Goal: Information Seeking & Learning: Find specific fact

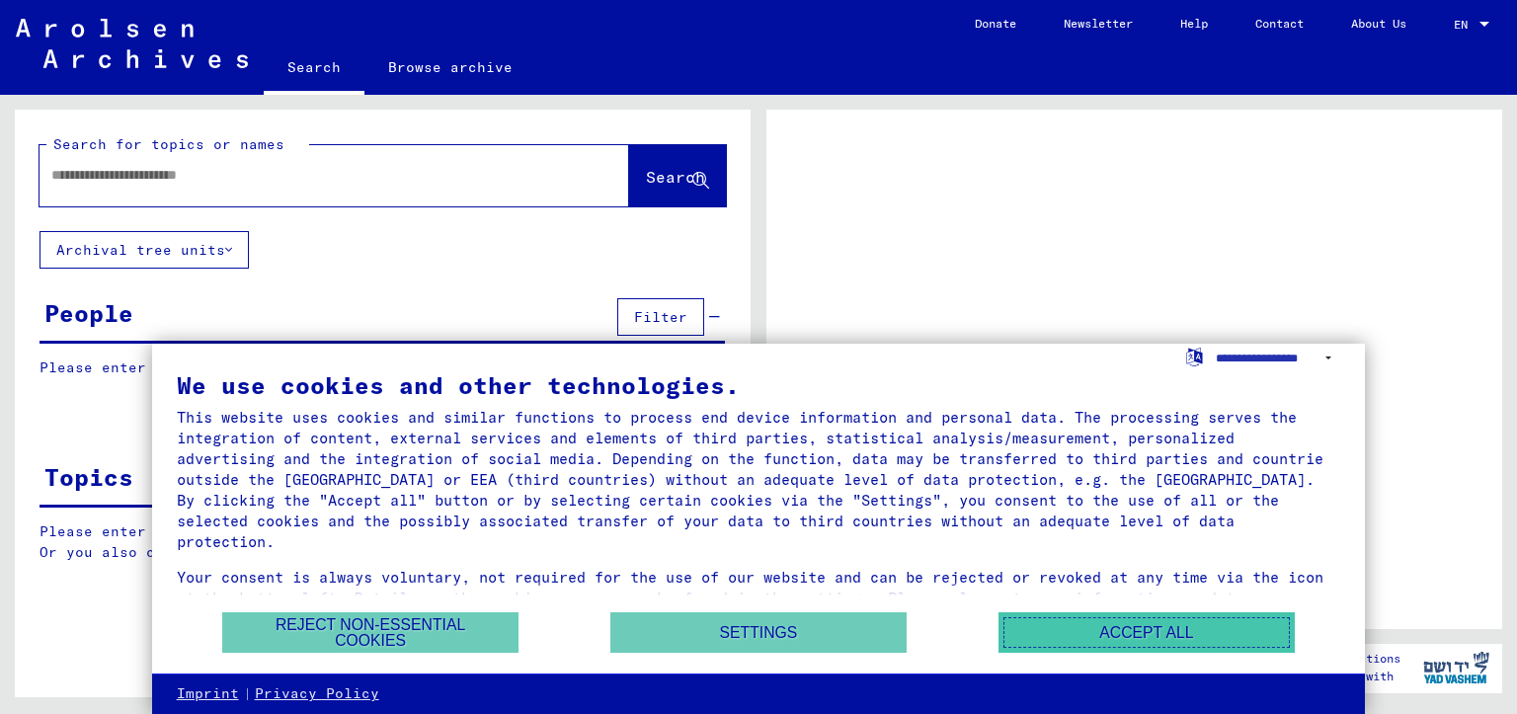
click at [1059, 620] on button "Accept all" at bounding box center [1147, 632] width 296 height 40
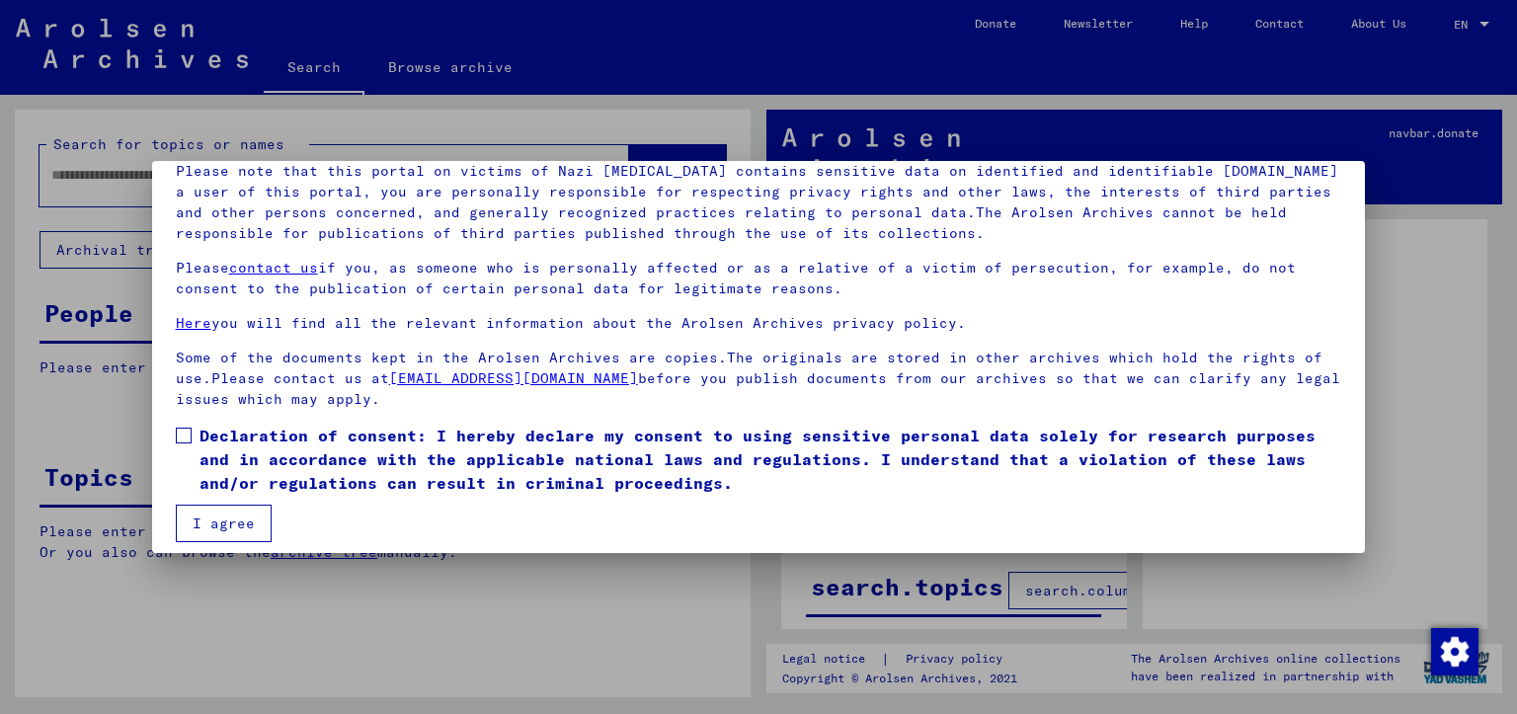
scroll to position [155, 0]
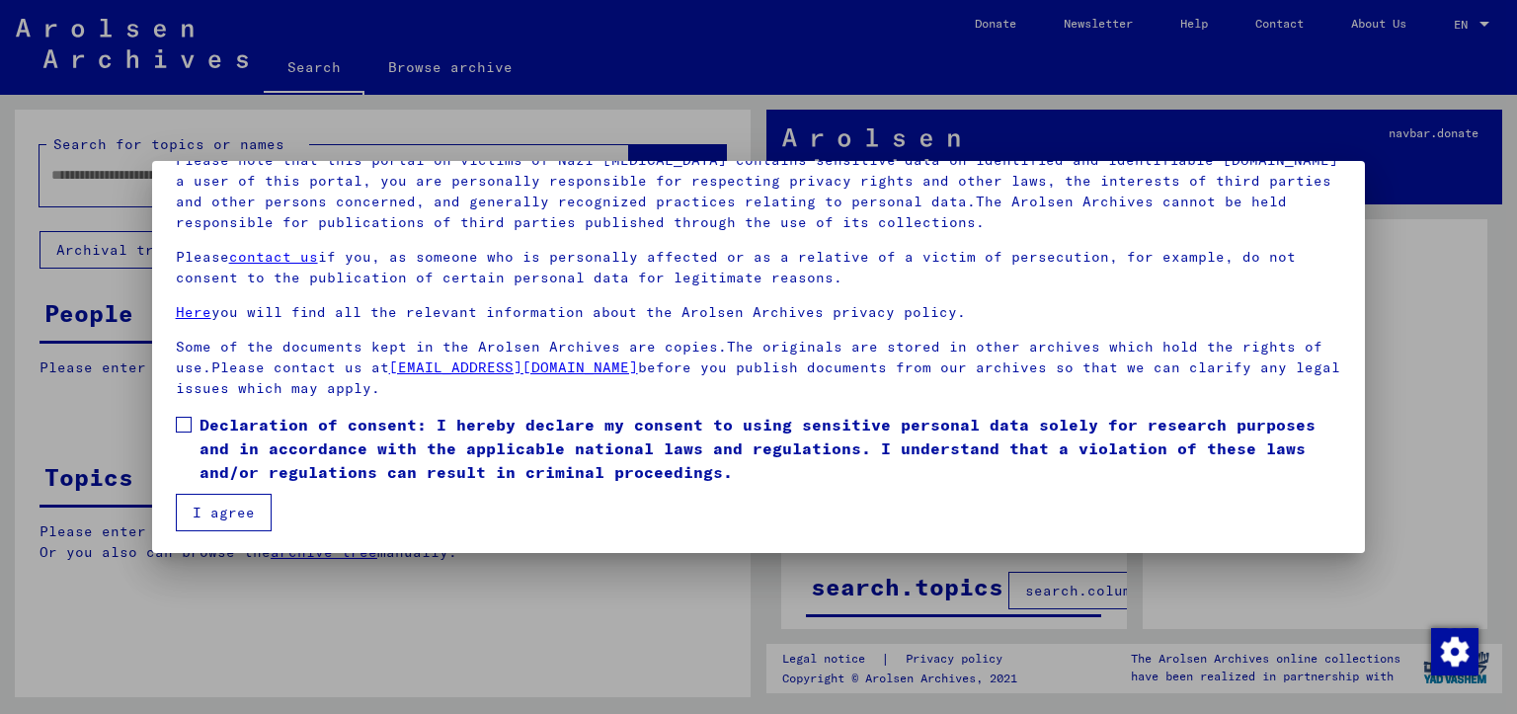
click at [187, 421] on span at bounding box center [184, 425] width 16 height 16
click at [213, 500] on button "I agree" at bounding box center [224, 513] width 96 height 38
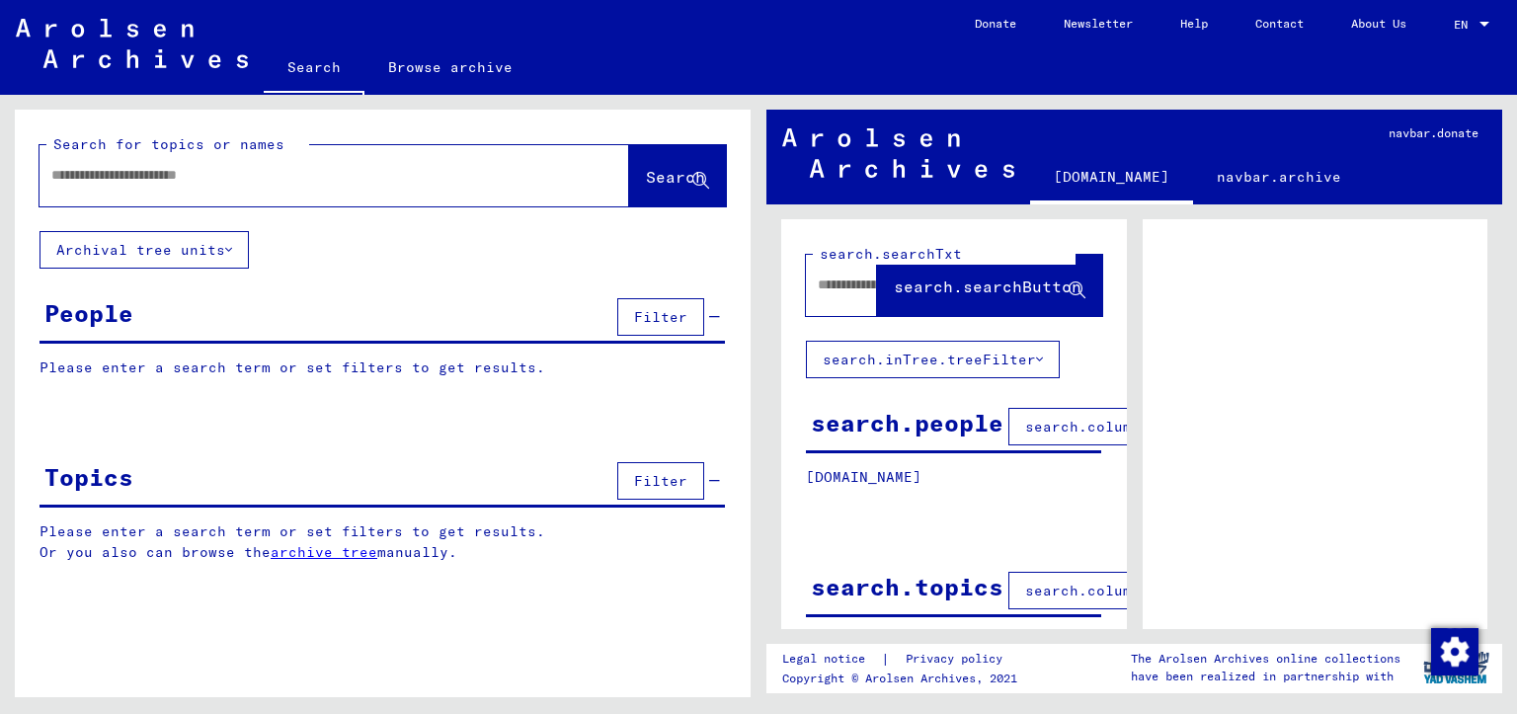
click at [669, 314] on span "Filter" at bounding box center [660, 317] width 53 height 18
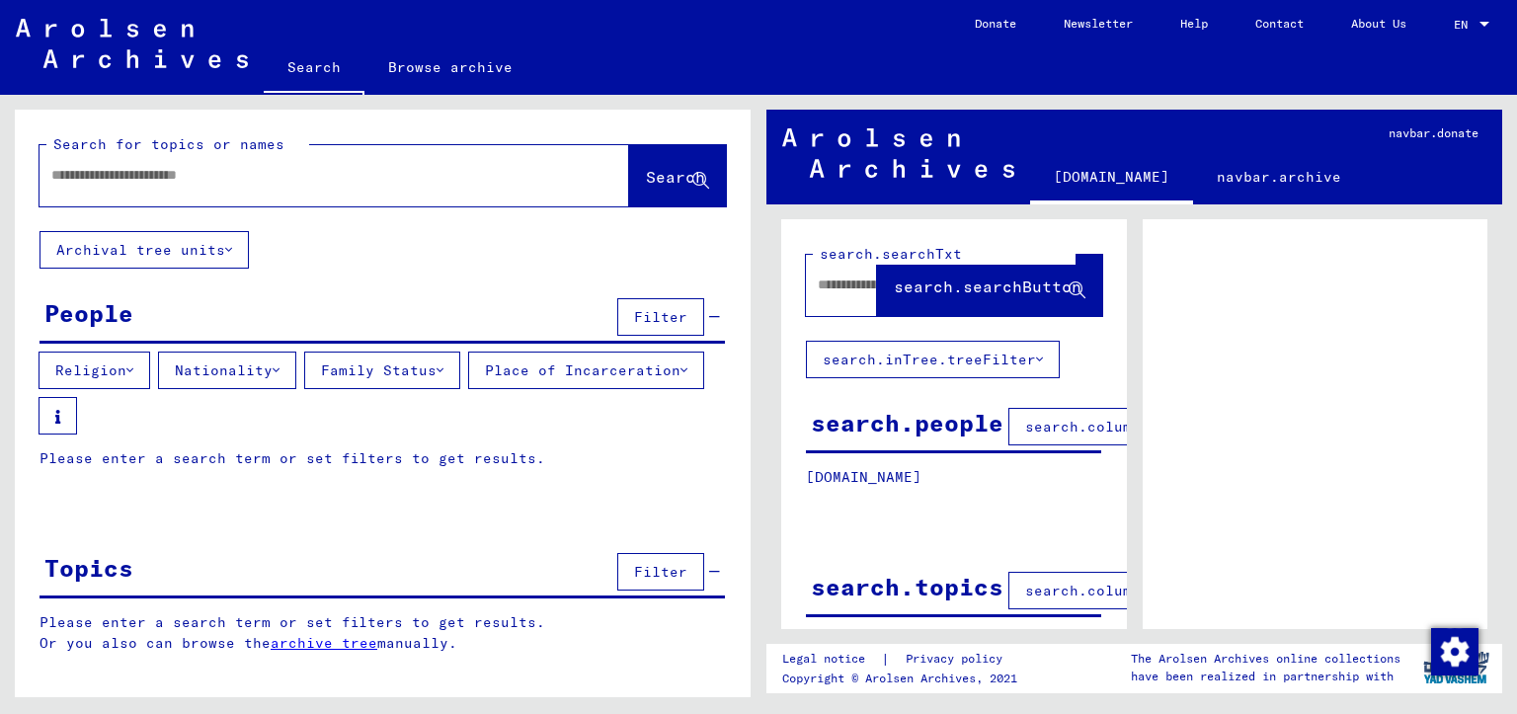
click at [257, 363] on button "Nationality" at bounding box center [227, 371] width 138 height 38
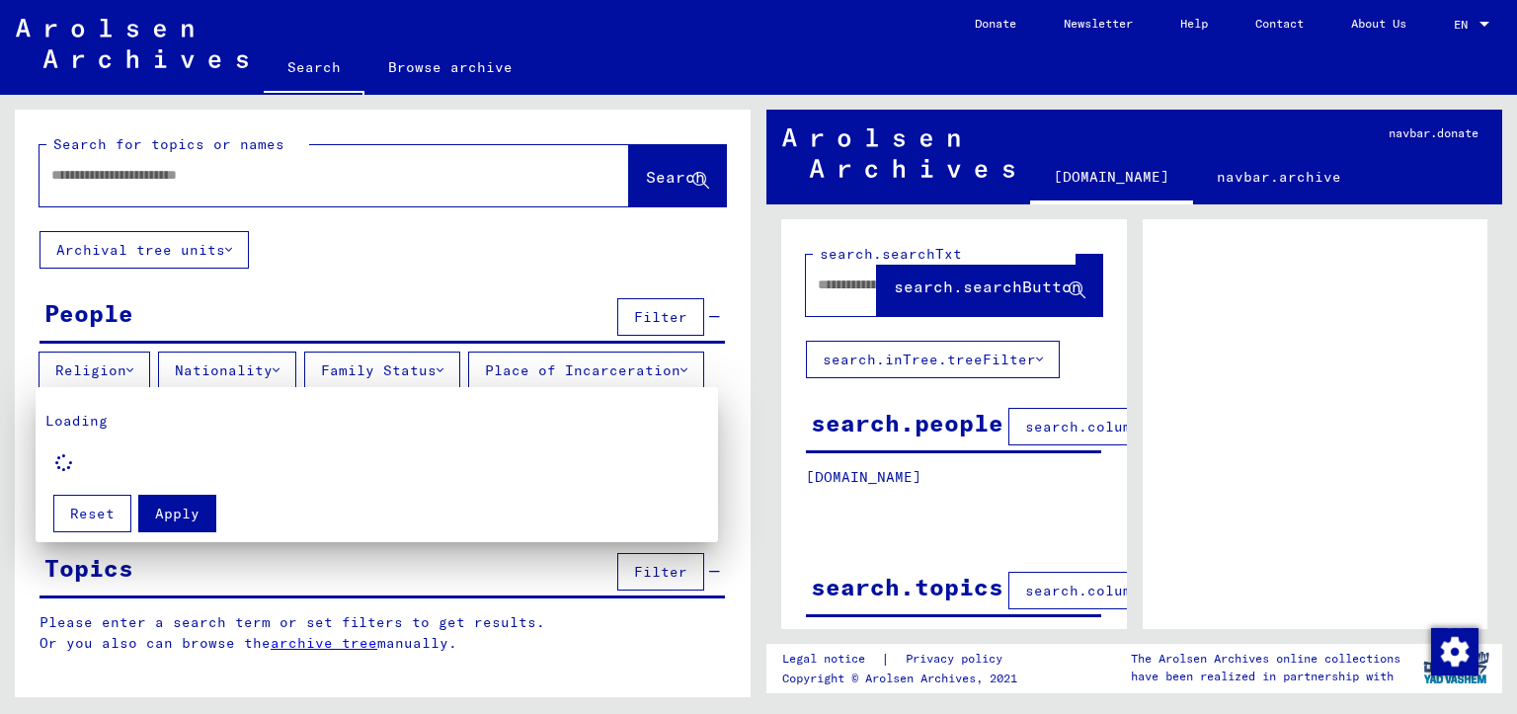
click at [423, 313] on div at bounding box center [758, 357] width 1517 height 714
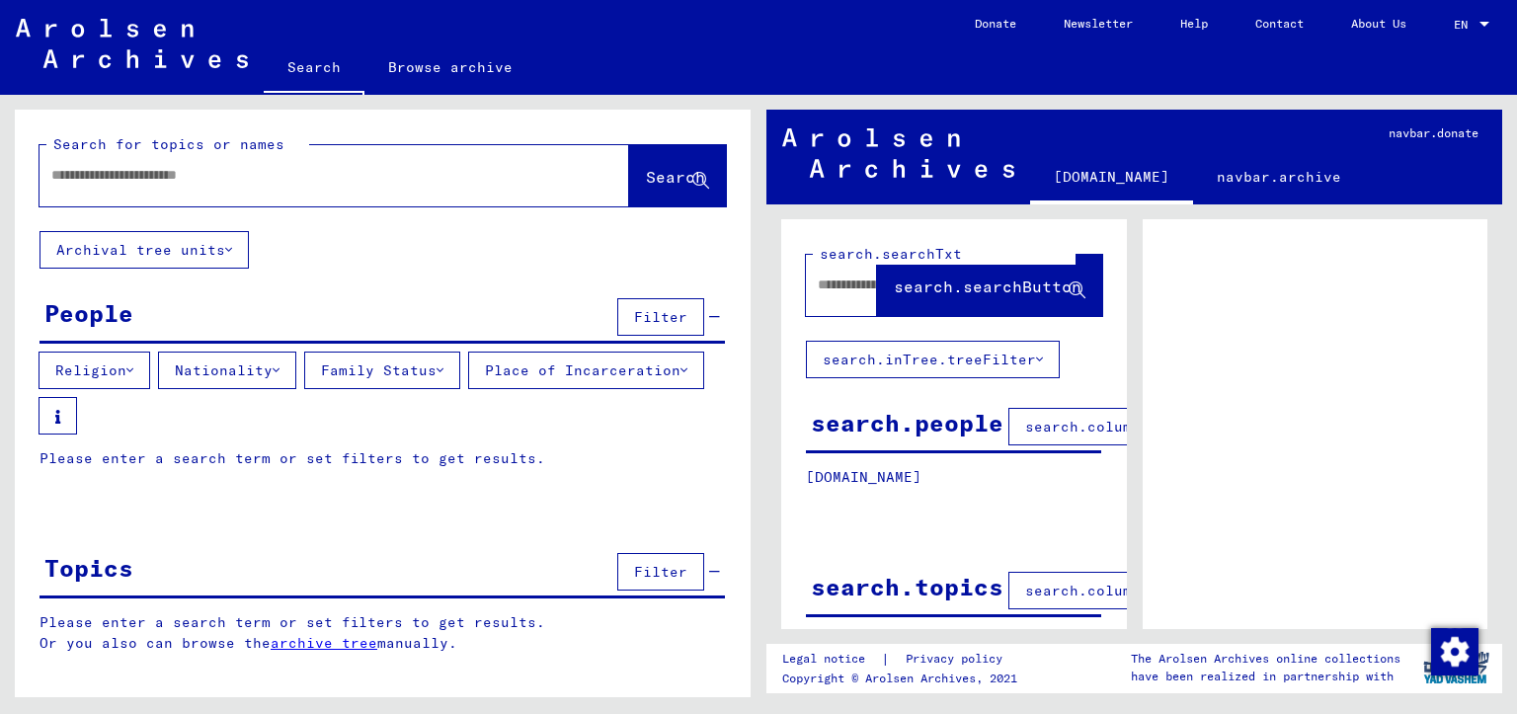
click at [205, 177] on input "text" at bounding box center [316, 175] width 530 height 21
click at [142, 173] on input "**********" at bounding box center [316, 175] width 530 height 21
click at [646, 172] on span "Search" at bounding box center [675, 177] width 59 height 20
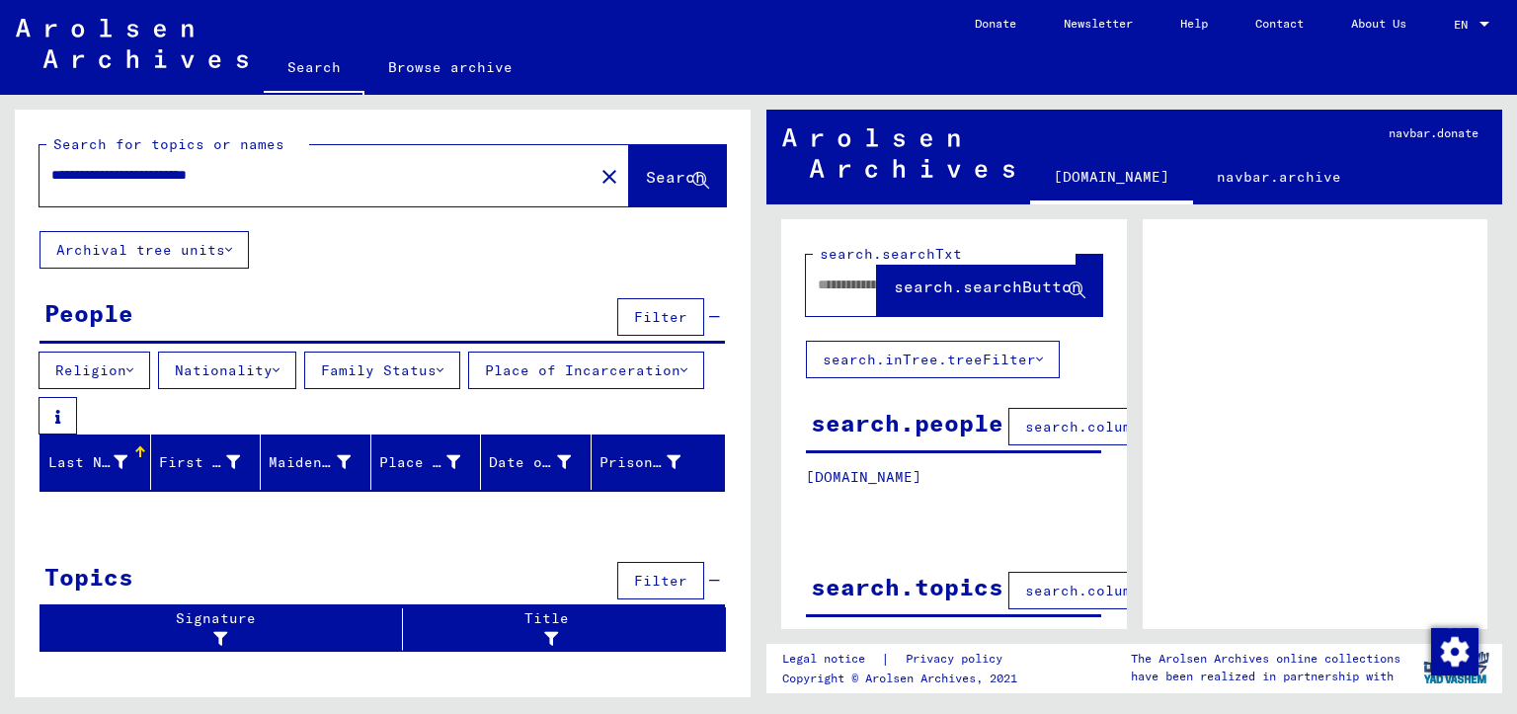
drag, startPoint x: 203, startPoint y: 171, endPoint x: 128, endPoint y: 189, distance: 77.1
click at [128, 189] on div "**********" at bounding box center [311, 175] width 542 height 44
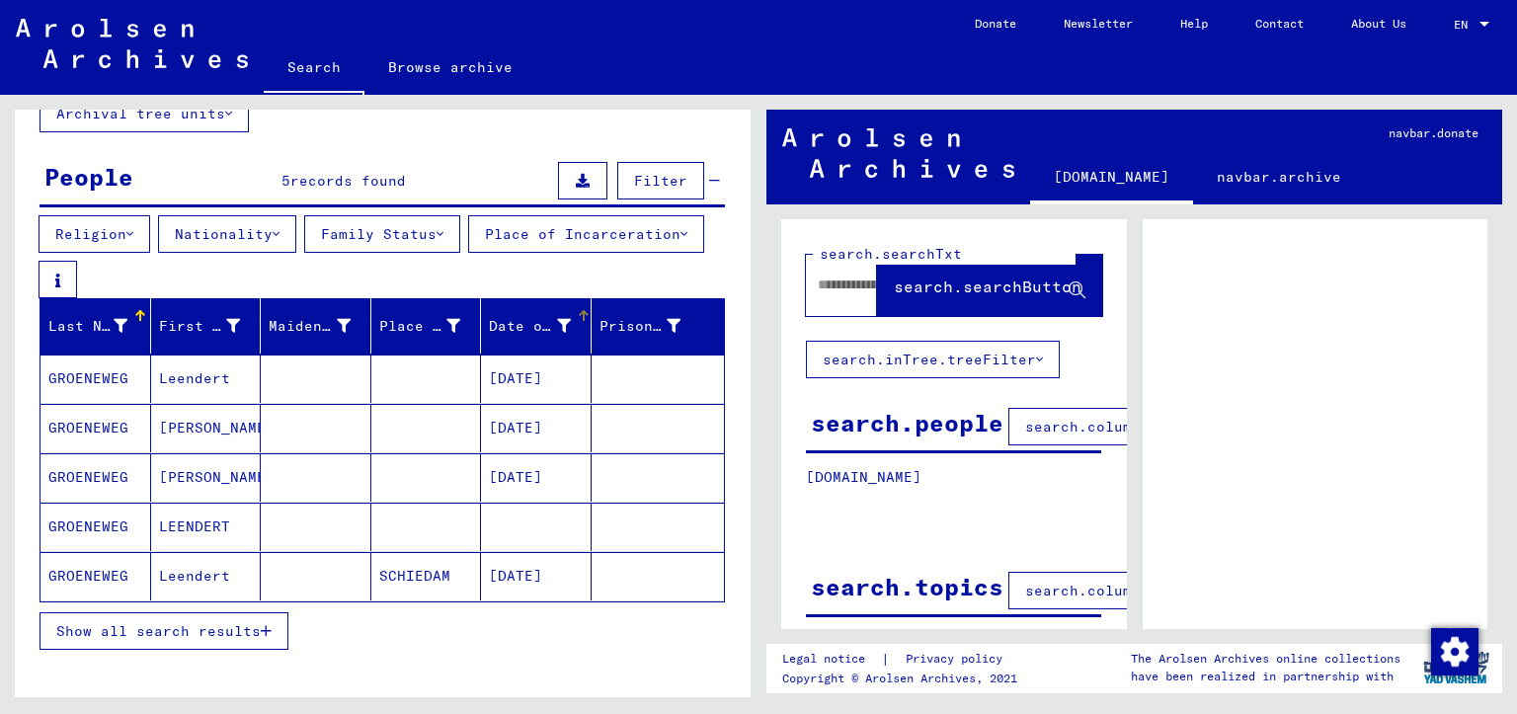
scroll to position [164, 0]
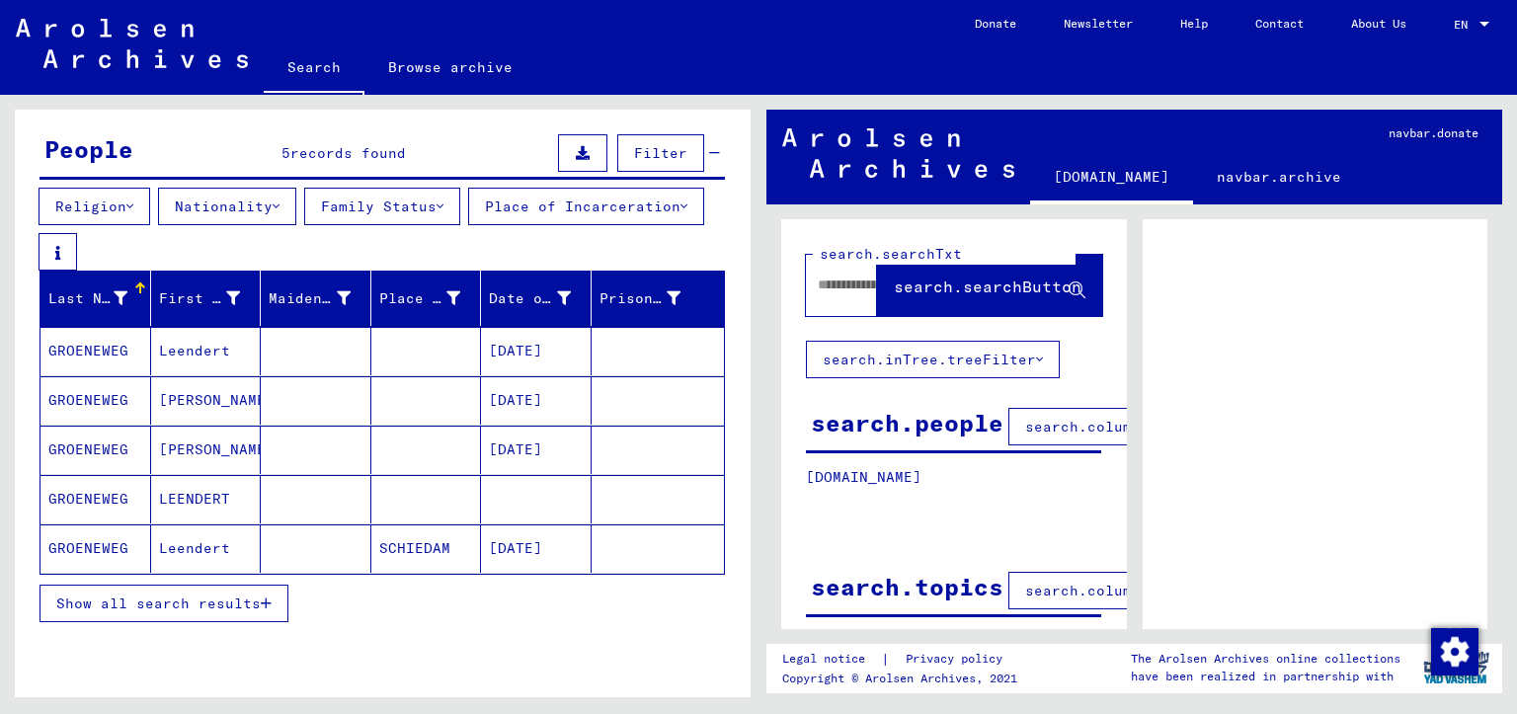
click at [192, 553] on mat-cell "Leendert" at bounding box center [206, 548] width 111 height 48
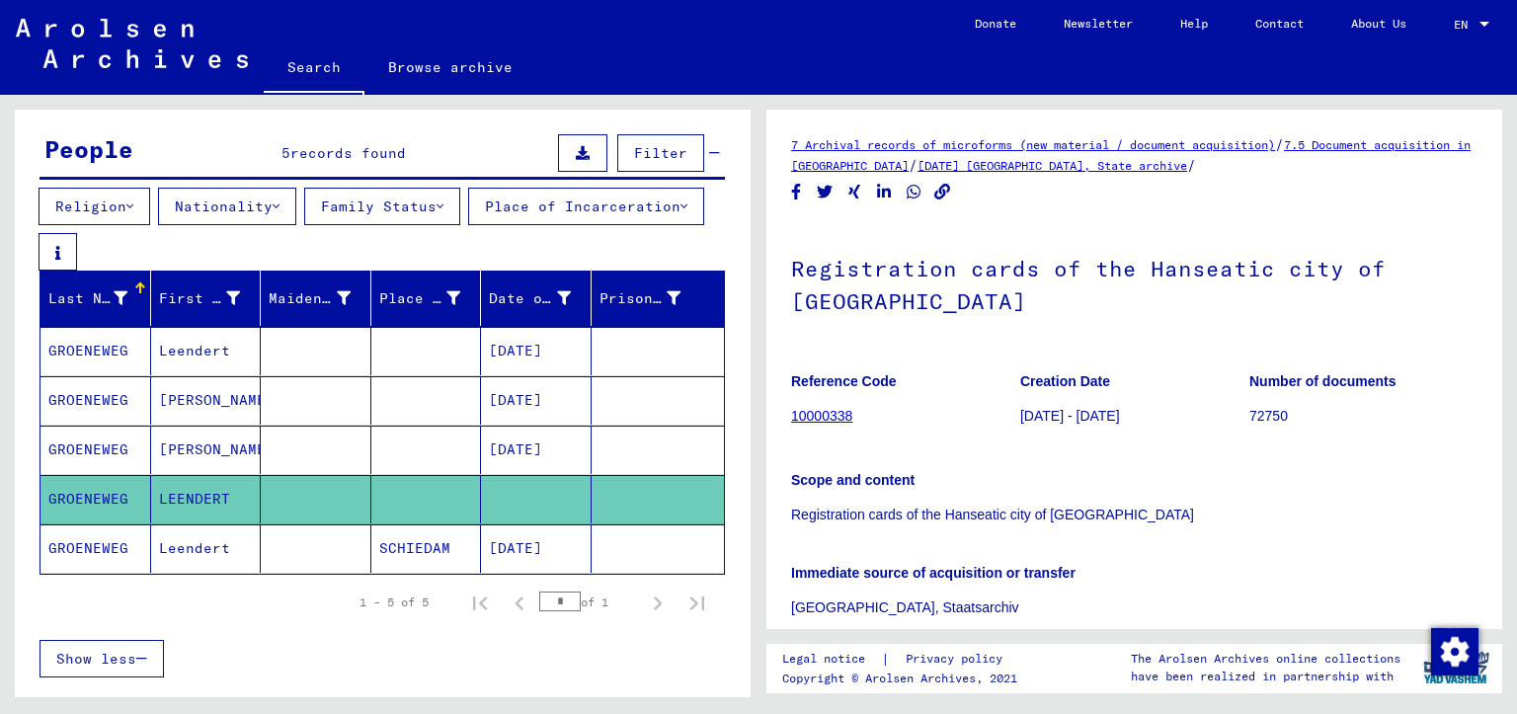
click at [186, 560] on mat-cell "Leendert" at bounding box center [206, 548] width 111 height 48
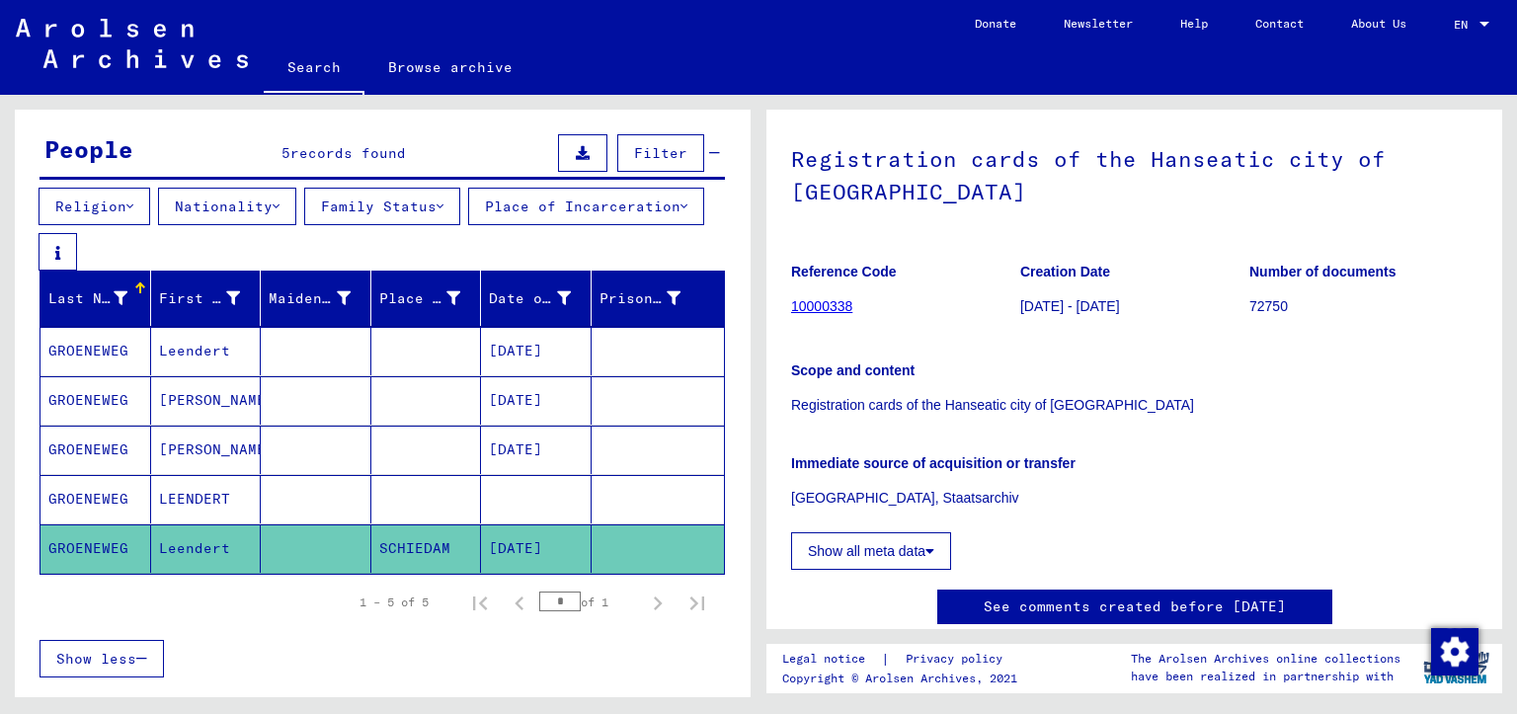
scroll to position [131, 0]
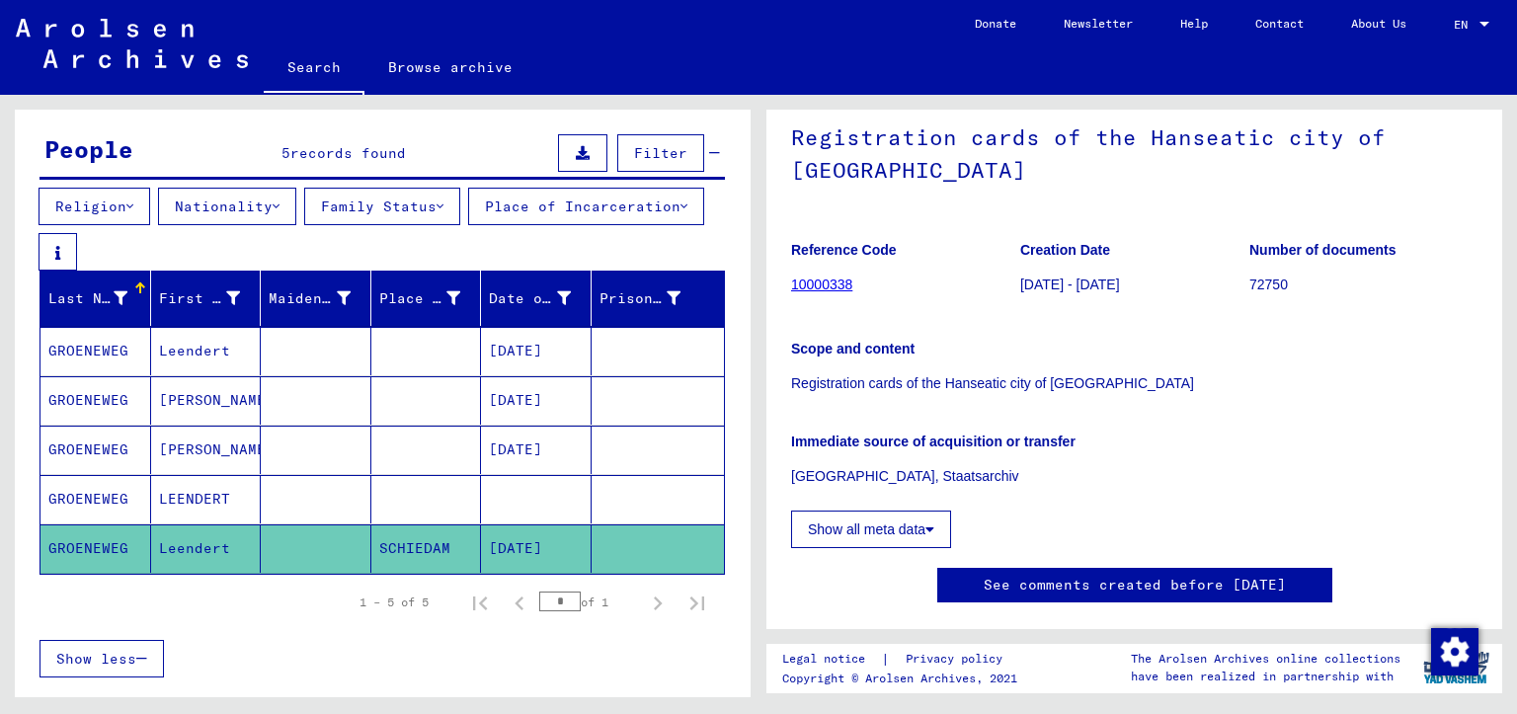
click at [406, 505] on mat-cell at bounding box center [426, 499] width 111 height 48
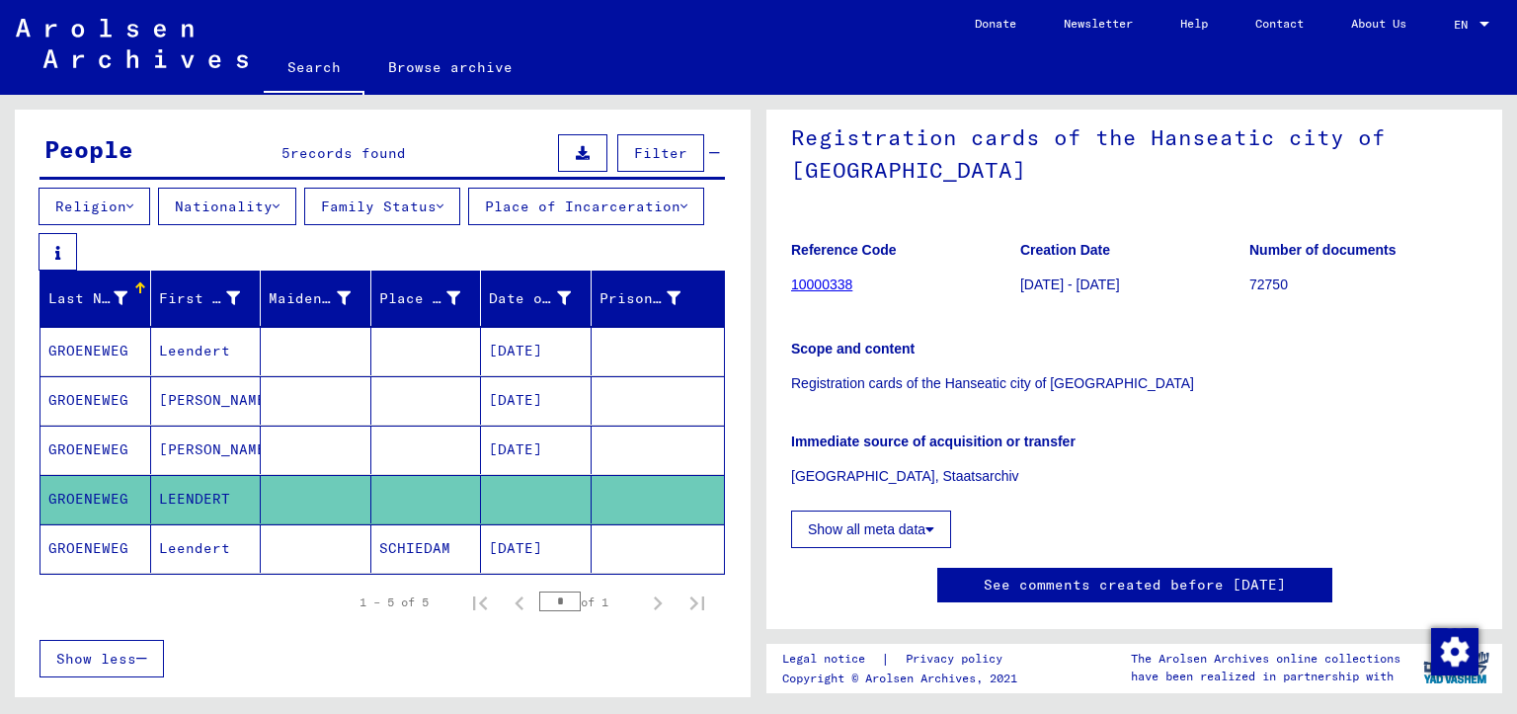
click at [116, 496] on mat-cell "GROENEWEG" at bounding box center [95, 499] width 111 height 48
click at [182, 463] on mat-cell "[PERSON_NAME]" at bounding box center [206, 450] width 111 height 48
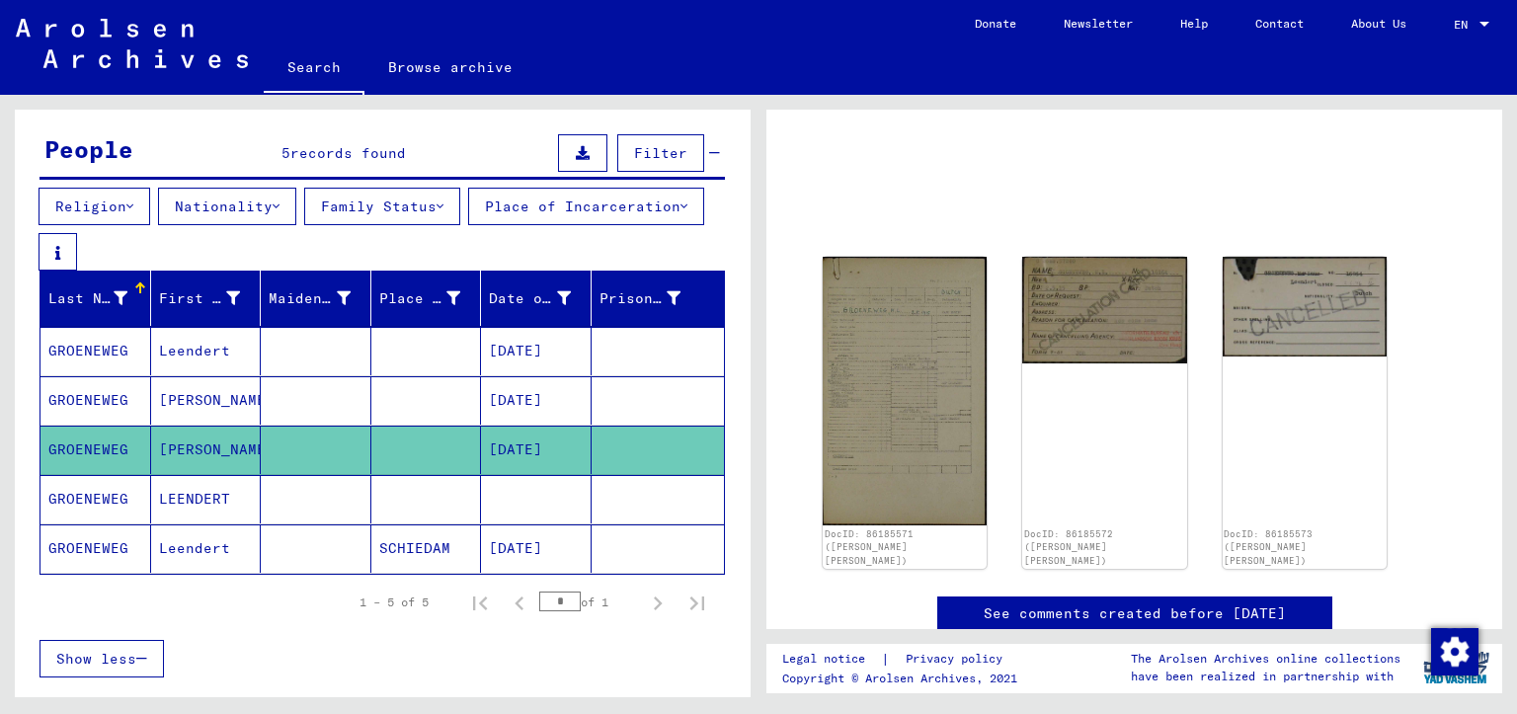
click at [177, 496] on mat-cell "LEENDERT" at bounding box center [206, 499] width 111 height 48
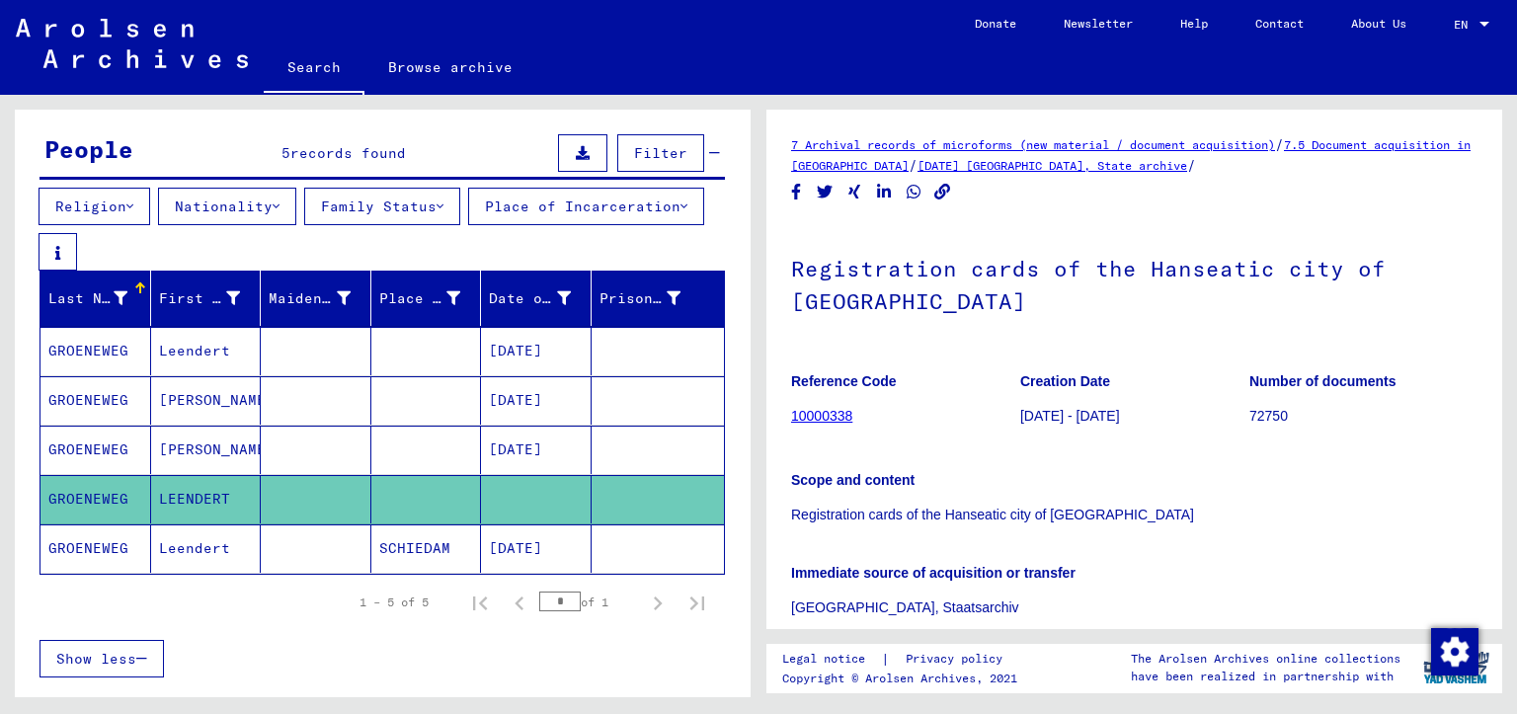
click at [194, 556] on mat-cell "Leendert" at bounding box center [206, 548] width 111 height 48
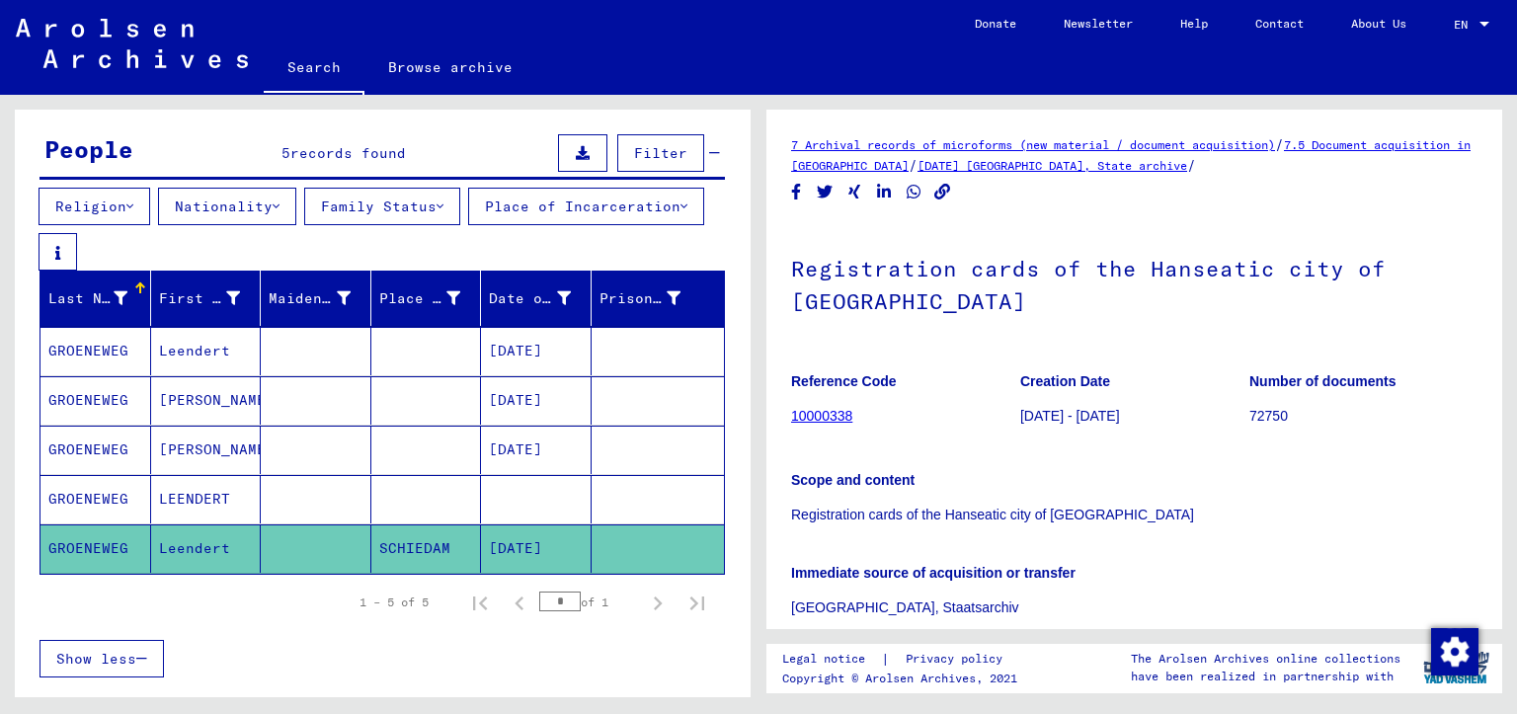
click at [217, 502] on mat-cell "LEENDERT" at bounding box center [206, 499] width 111 height 48
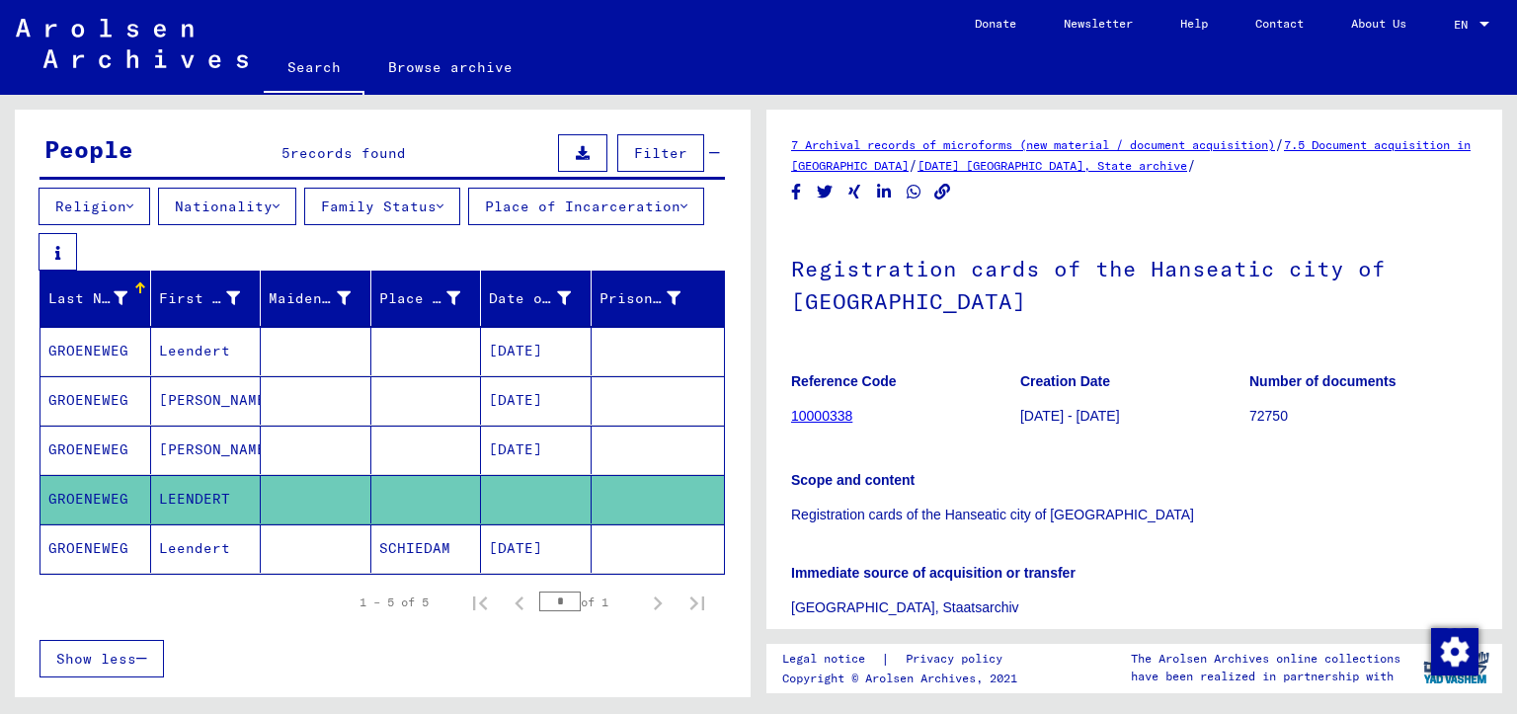
click at [199, 450] on mat-cell "[PERSON_NAME]" at bounding box center [206, 450] width 111 height 48
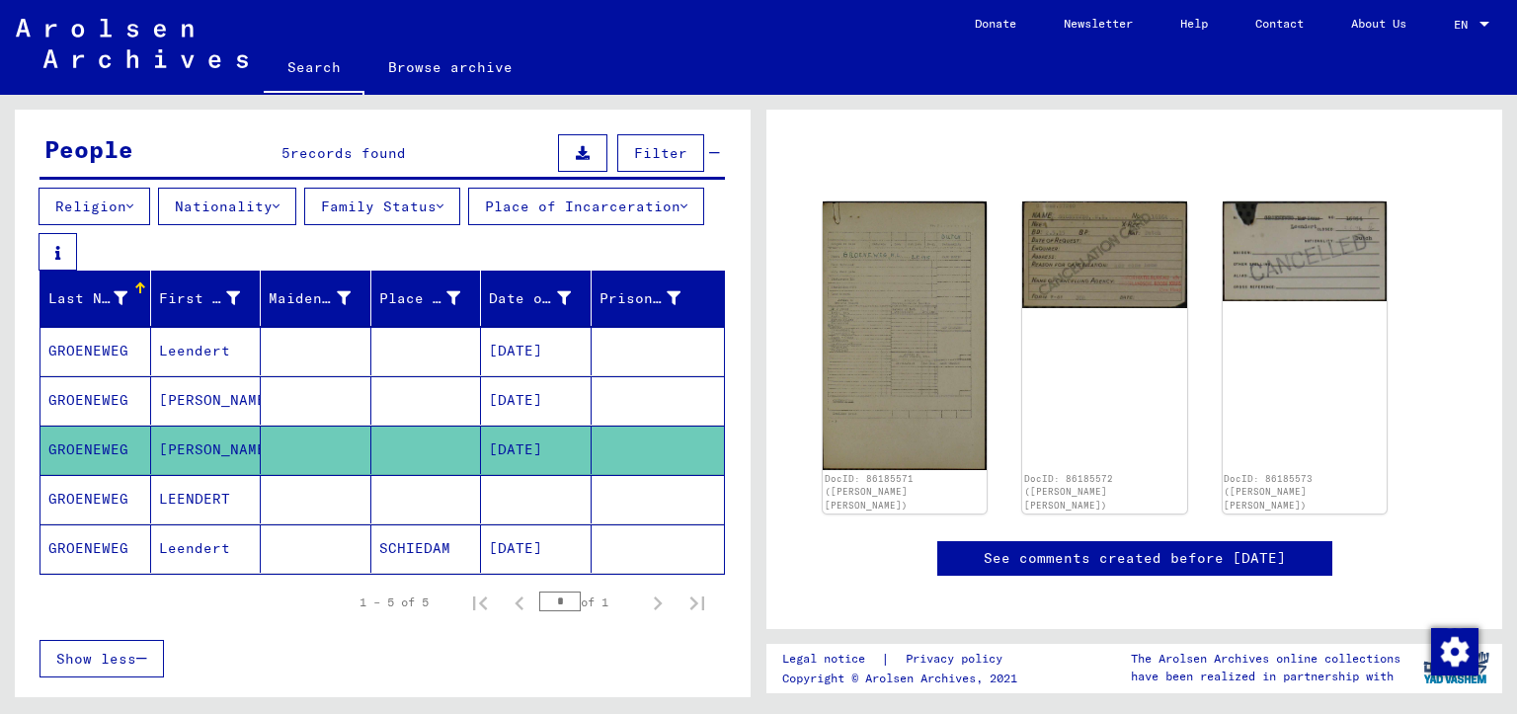
scroll to position [198, 0]
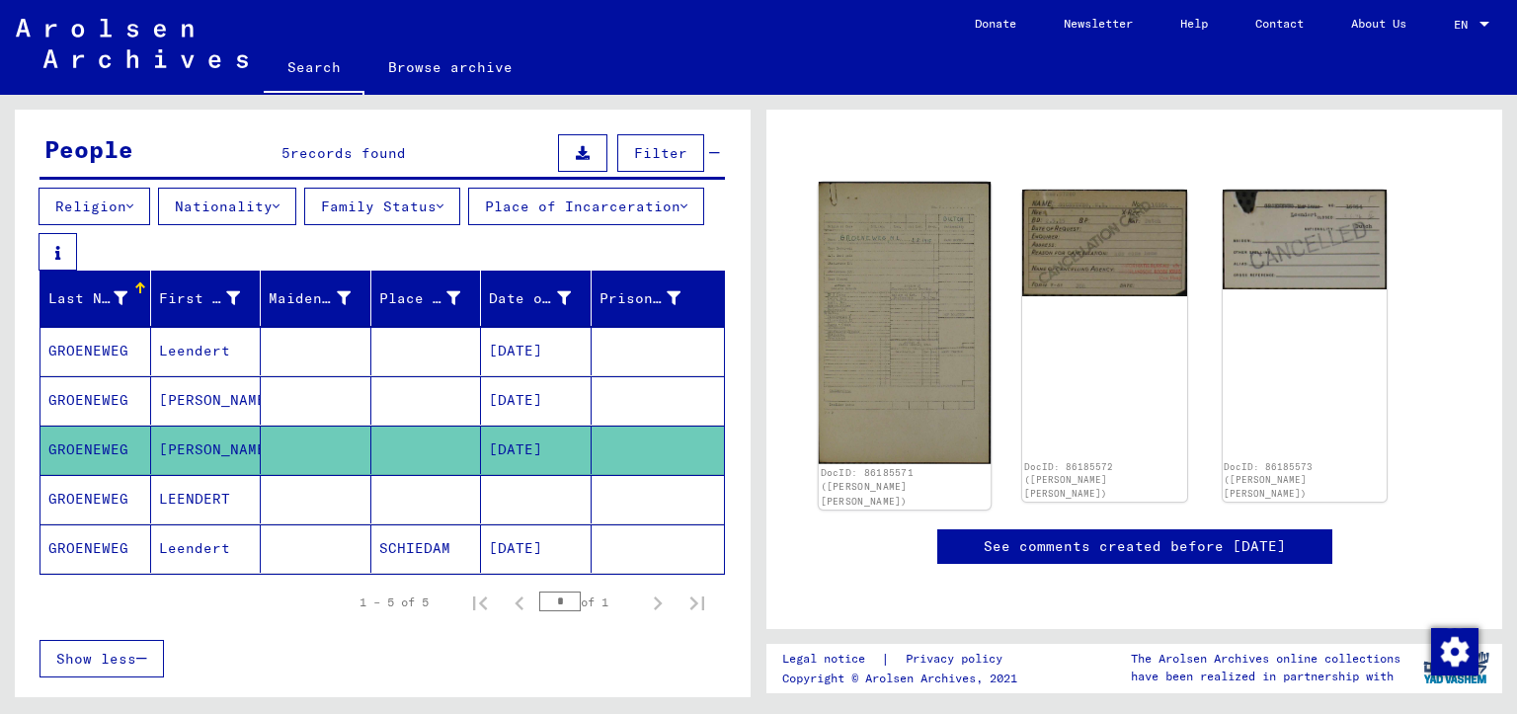
click at [955, 343] on img at bounding box center [905, 323] width 173 height 282
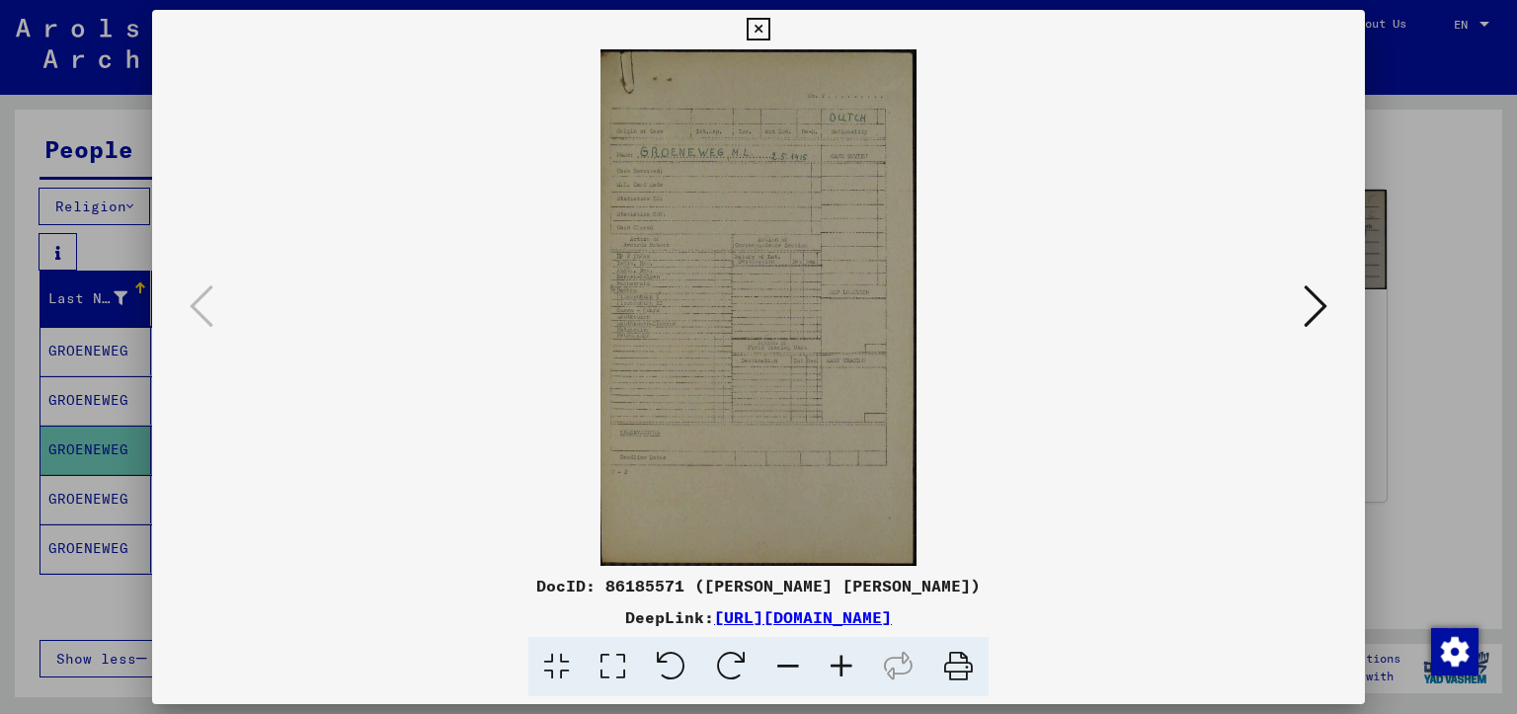
click at [748, 393] on img at bounding box center [759, 307] width 1080 height 517
click at [1323, 310] on icon at bounding box center [1316, 305] width 24 height 47
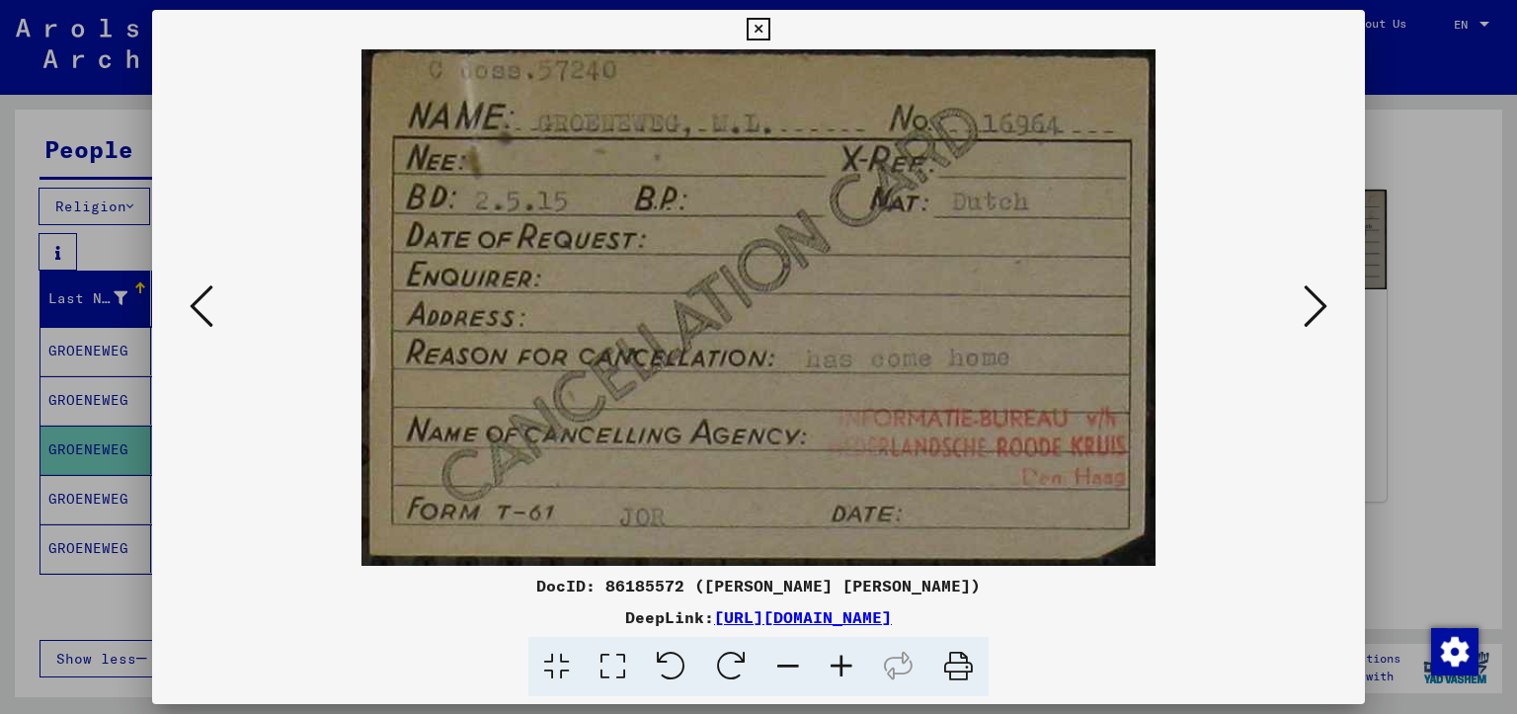
click at [1314, 310] on icon at bounding box center [1316, 305] width 24 height 47
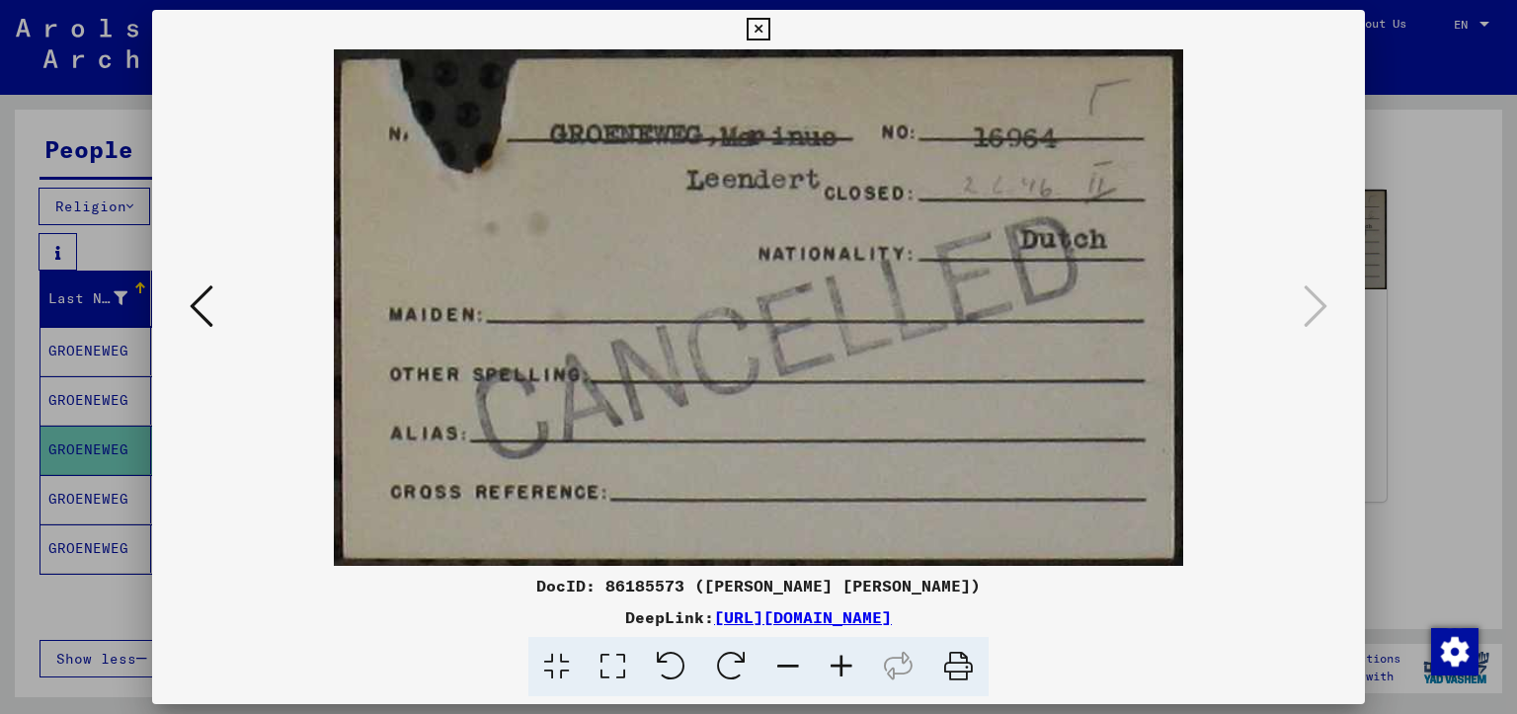
click at [1314, 310] on icon at bounding box center [1316, 305] width 24 height 47
click at [769, 30] on icon at bounding box center [758, 30] width 23 height 24
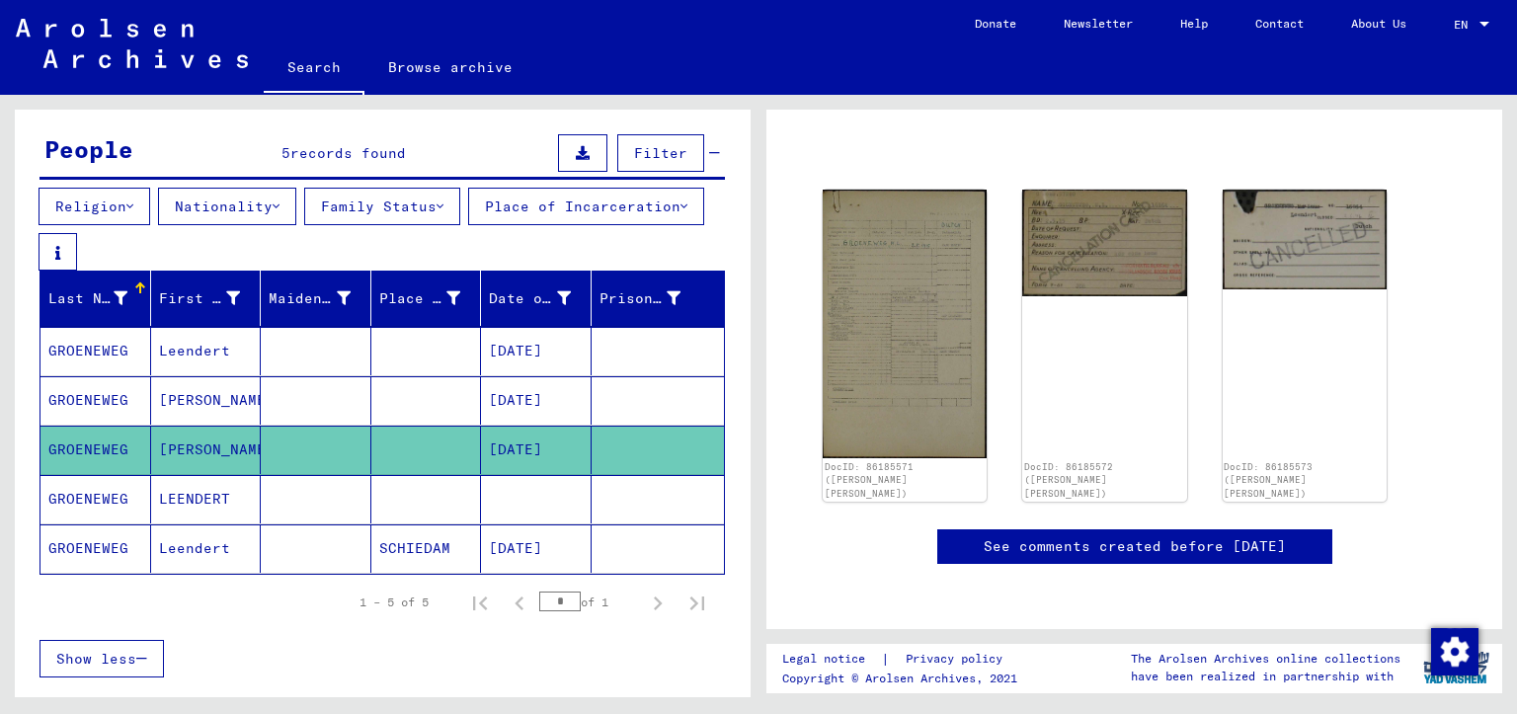
click at [200, 405] on mat-cell "[PERSON_NAME]" at bounding box center [206, 400] width 111 height 48
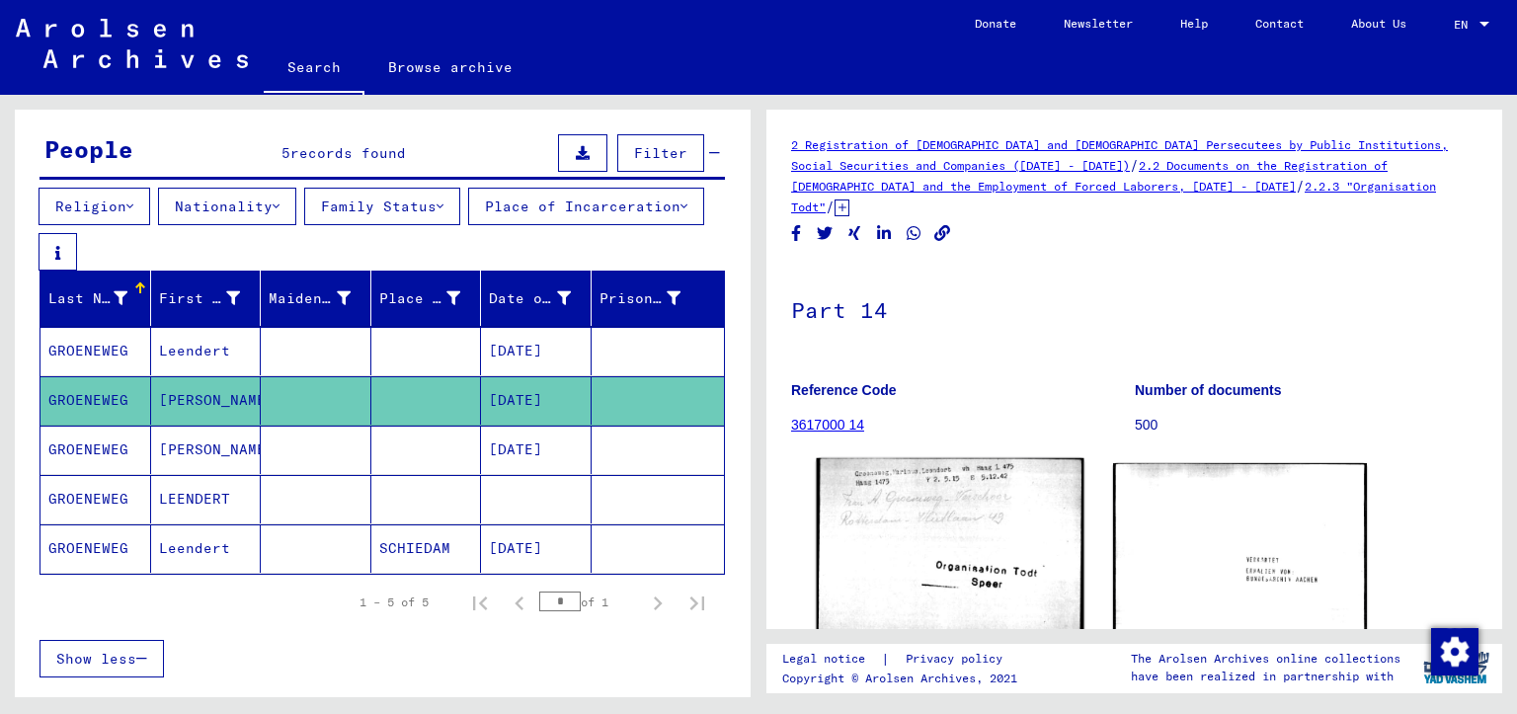
click at [999, 539] on img at bounding box center [950, 551] width 267 height 187
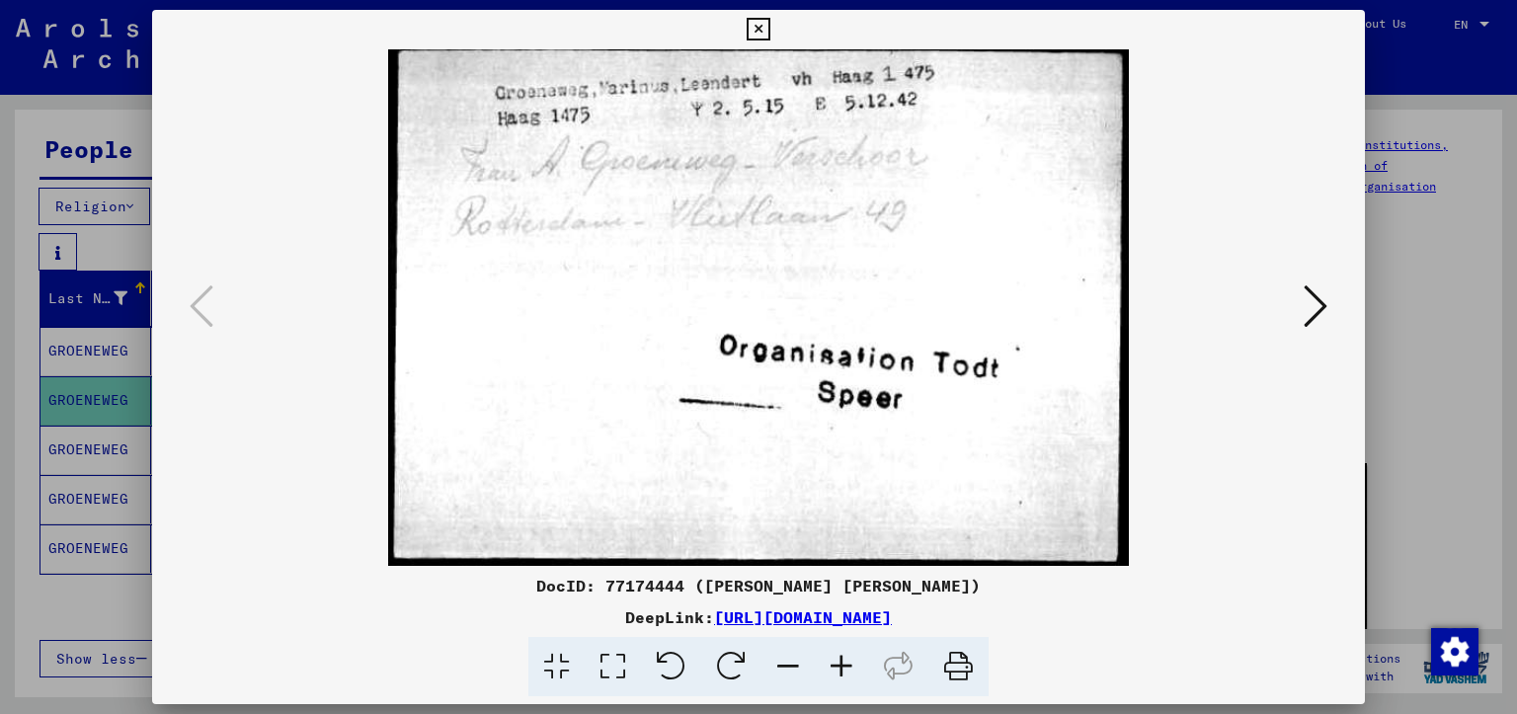
click at [1319, 306] on icon at bounding box center [1316, 305] width 24 height 47
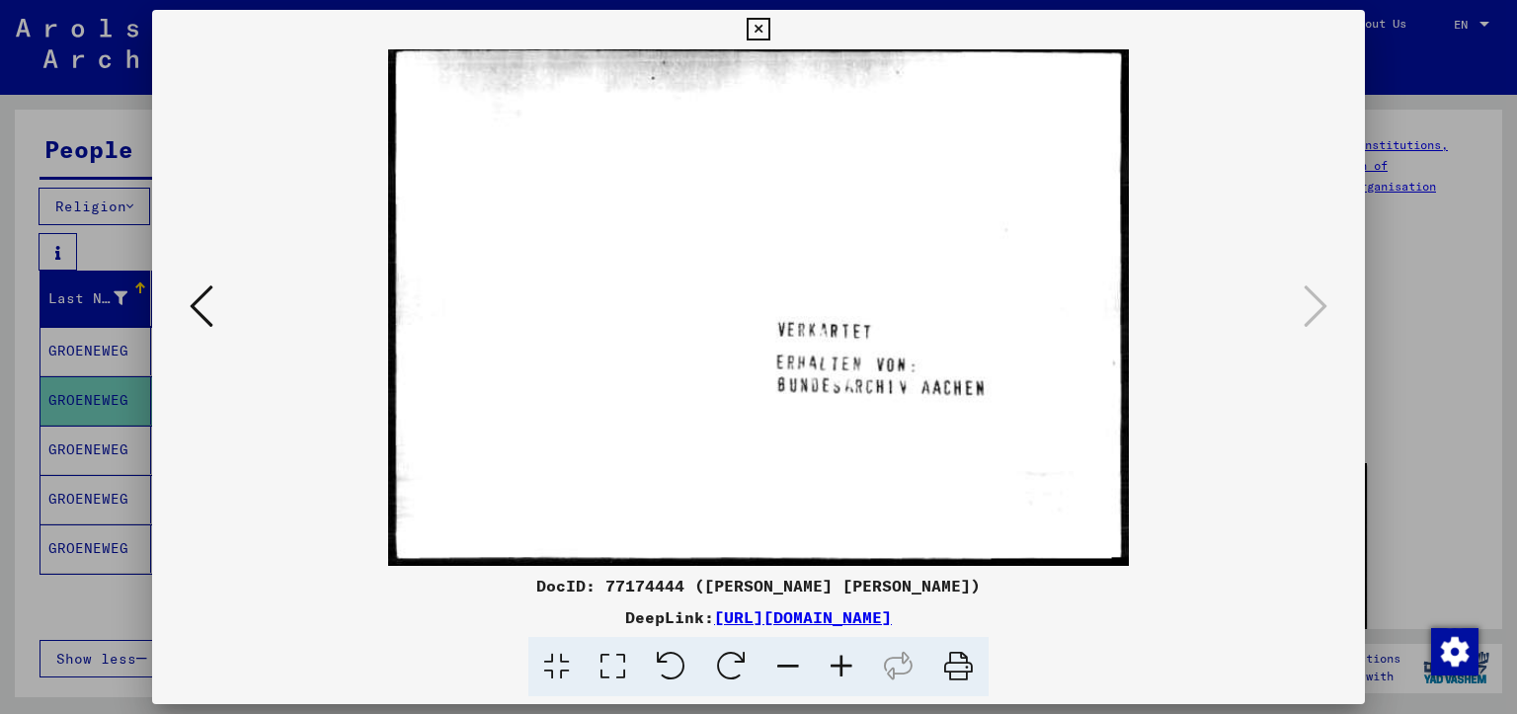
click at [1316, 302] on icon at bounding box center [1316, 305] width 24 height 47
click at [769, 31] on icon at bounding box center [758, 30] width 23 height 24
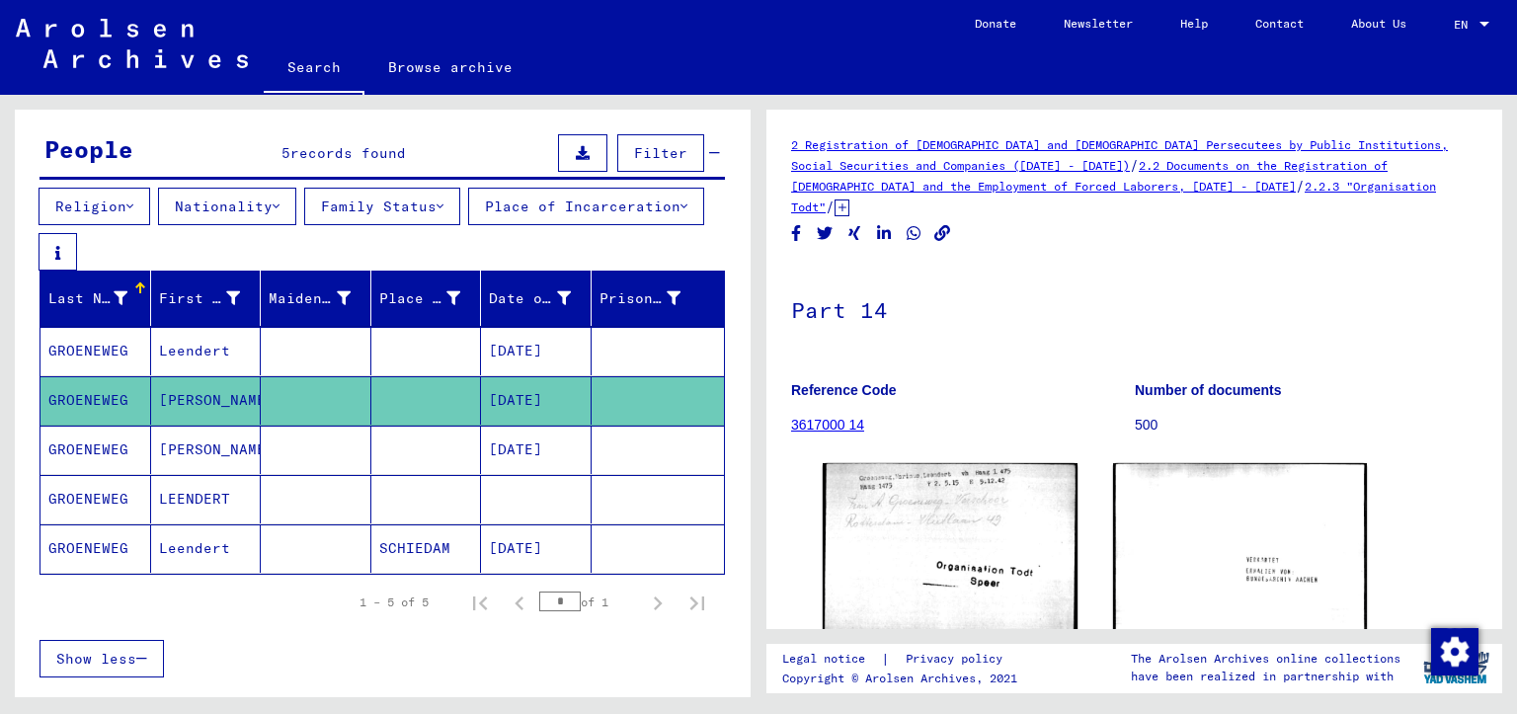
click at [209, 354] on mat-cell "Leendert" at bounding box center [206, 351] width 111 height 48
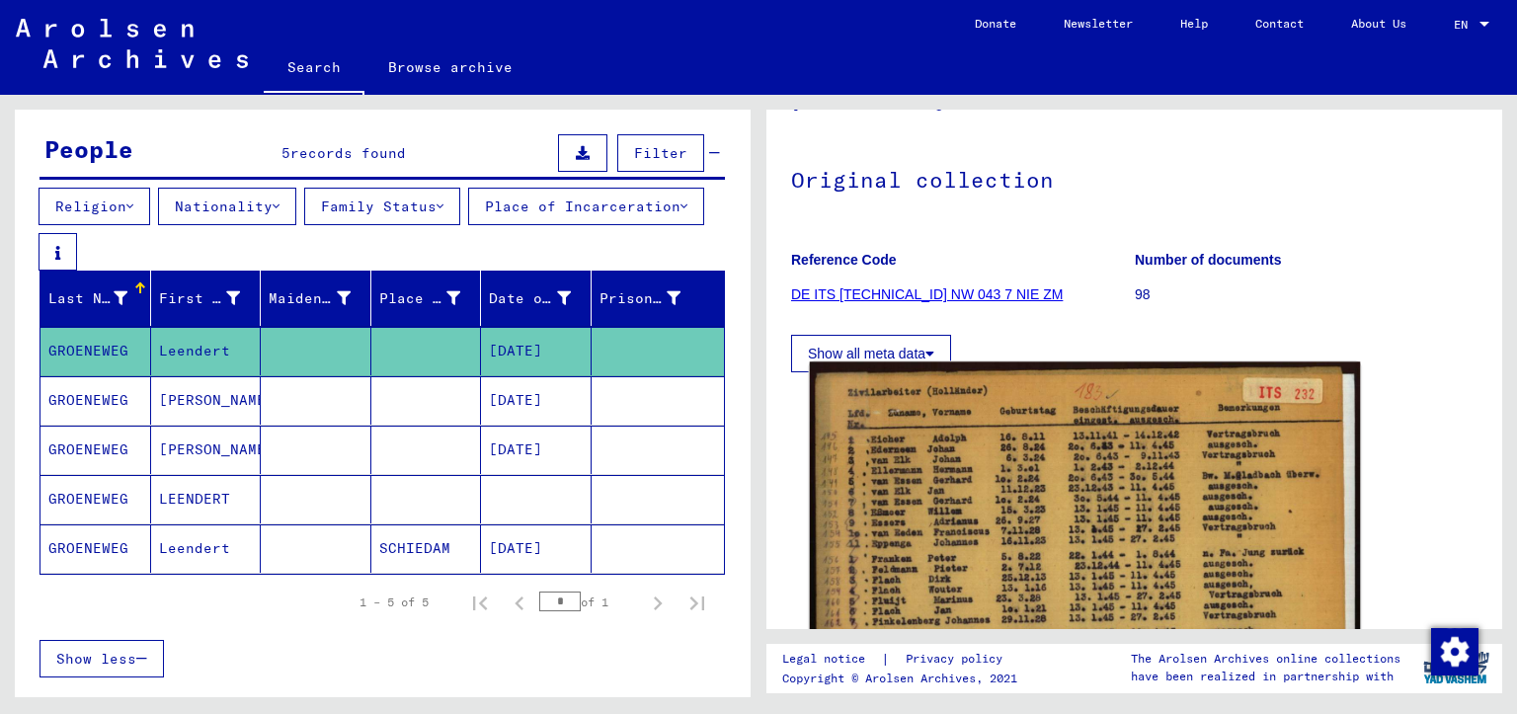
scroll to position [131, 0]
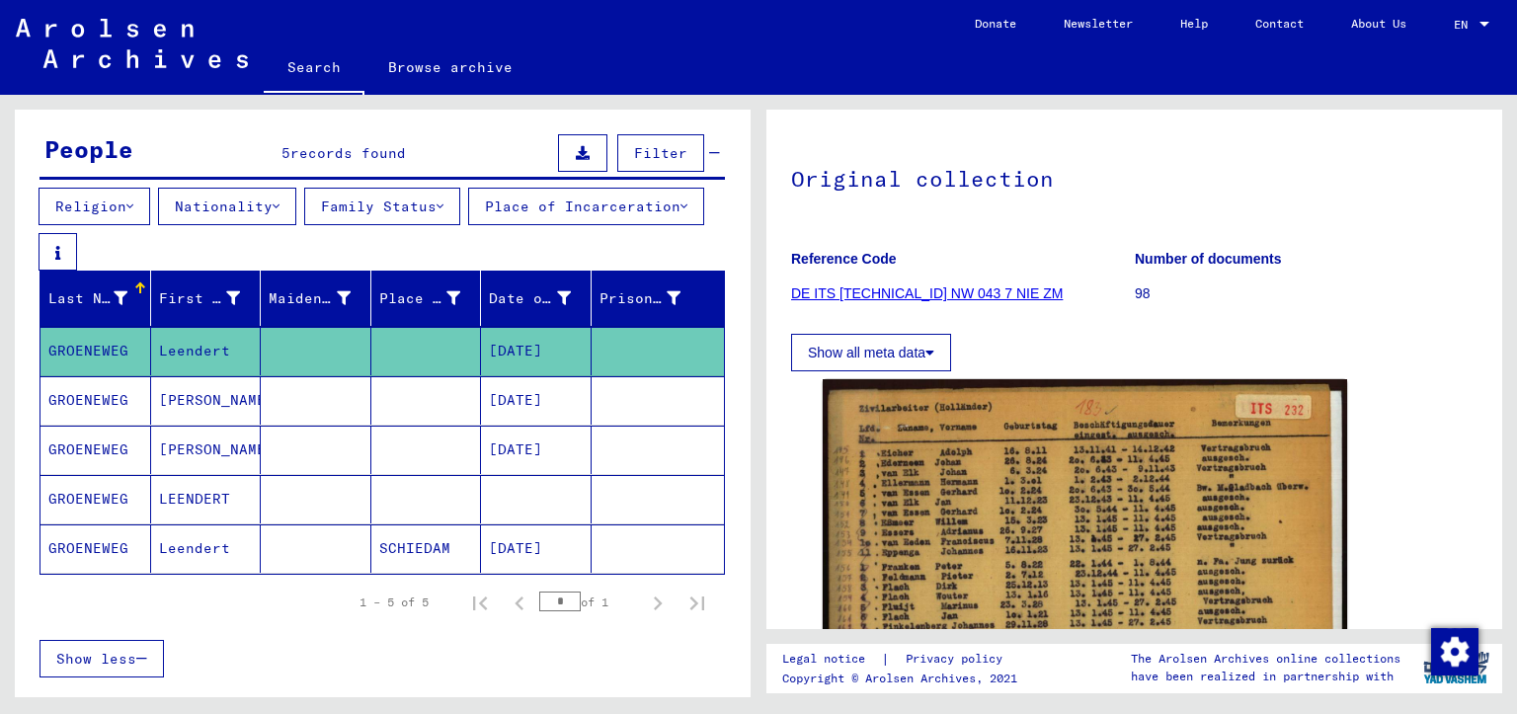
click at [233, 547] on mat-cell "Leendert" at bounding box center [206, 548] width 111 height 48
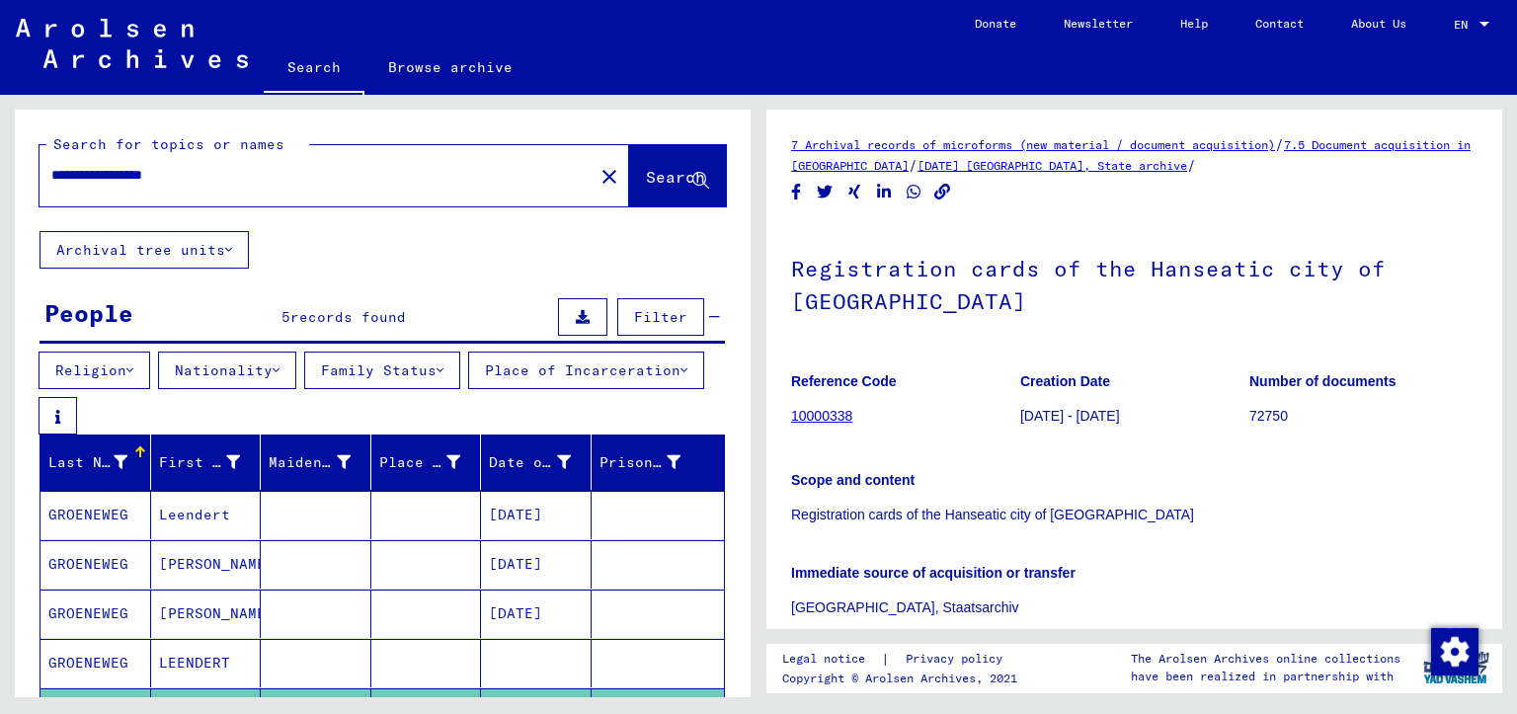
drag, startPoint x: 118, startPoint y: 174, endPoint x: 0, endPoint y: 168, distance: 117.7
click at [0, 186] on div "**********" at bounding box center [379, 396] width 759 height 602
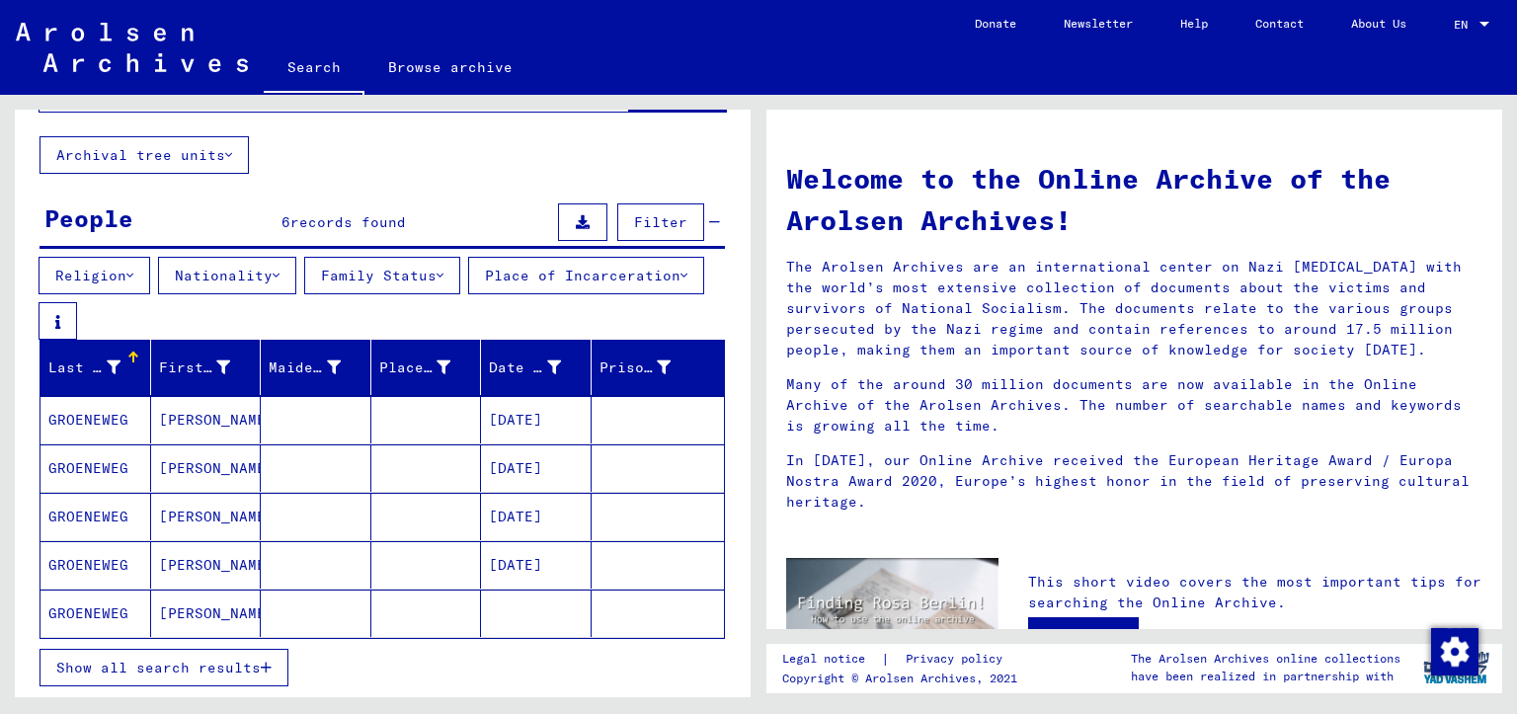
scroll to position [131, 0]
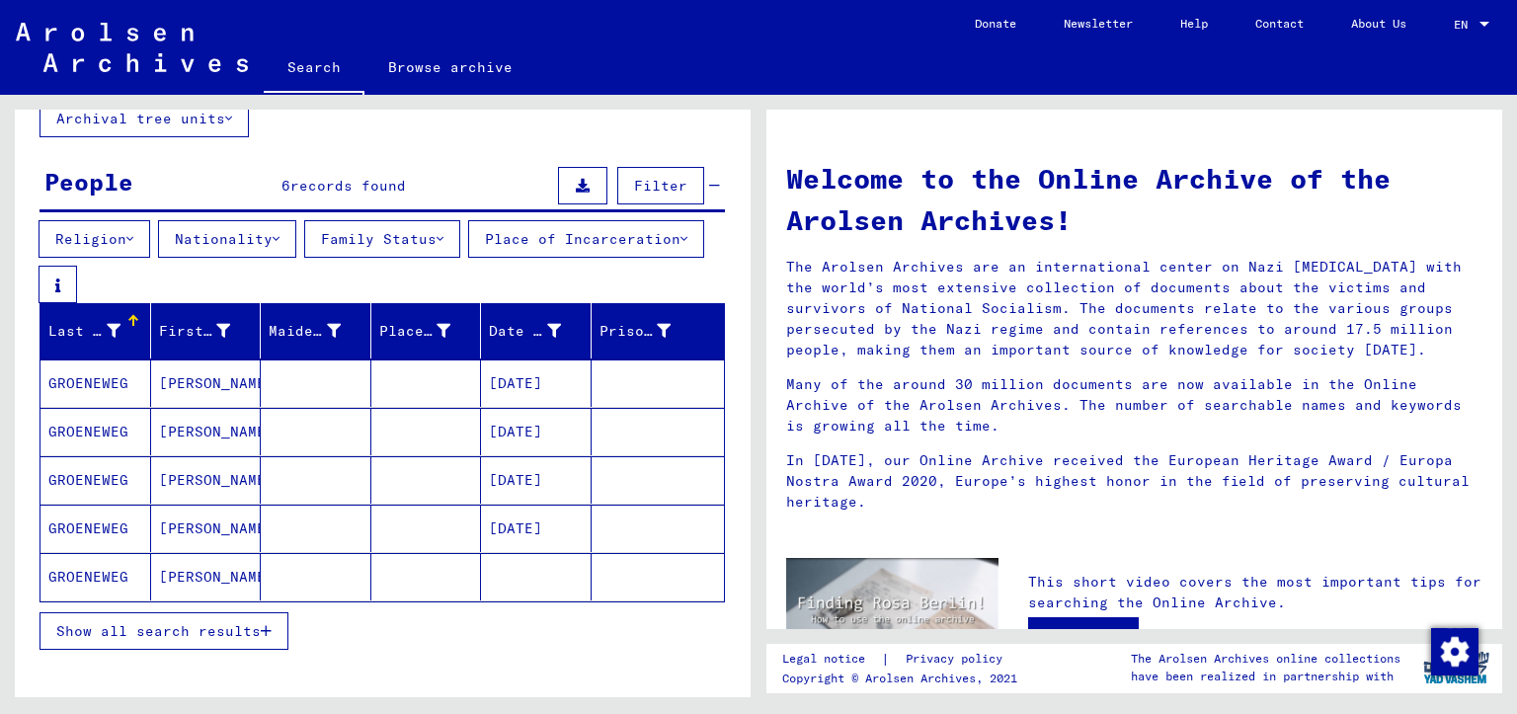
click at [229, 588] on mat-cell "[PERSON_NAME]" at bounding box center [206, 576] width 111 height 47
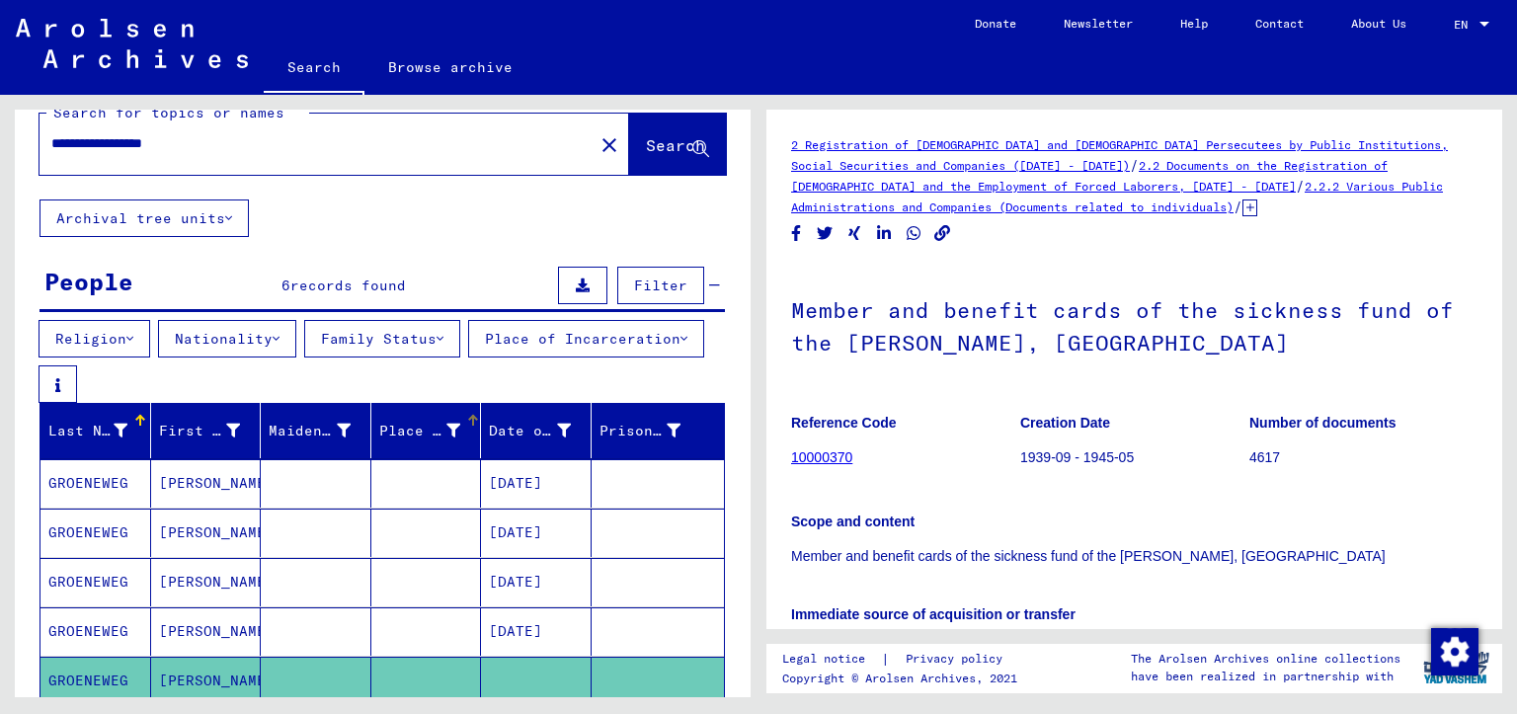
scroll to position [263, 0]
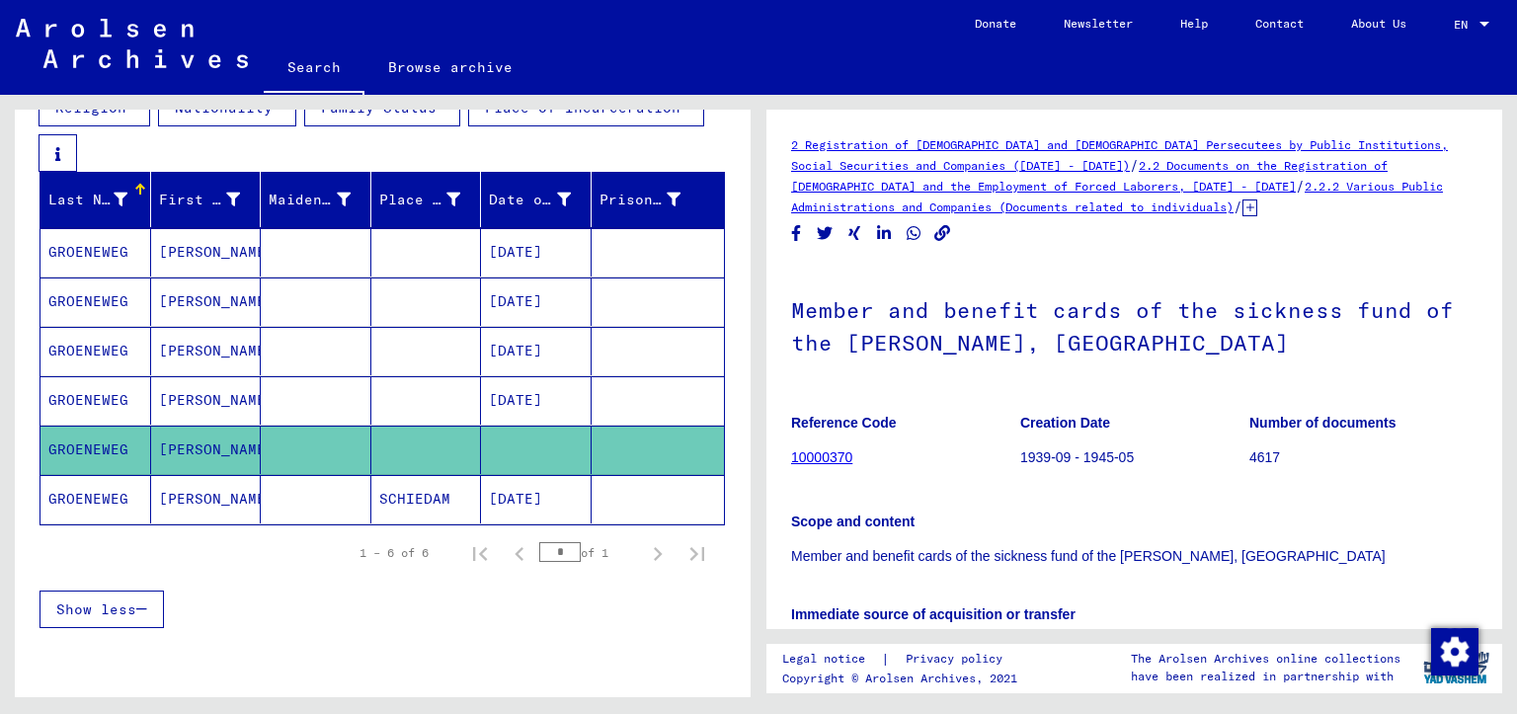
click at [387, 509] on mat-cell "SCHIEDAM" at bounding box center [426, 499] width 111 height 48
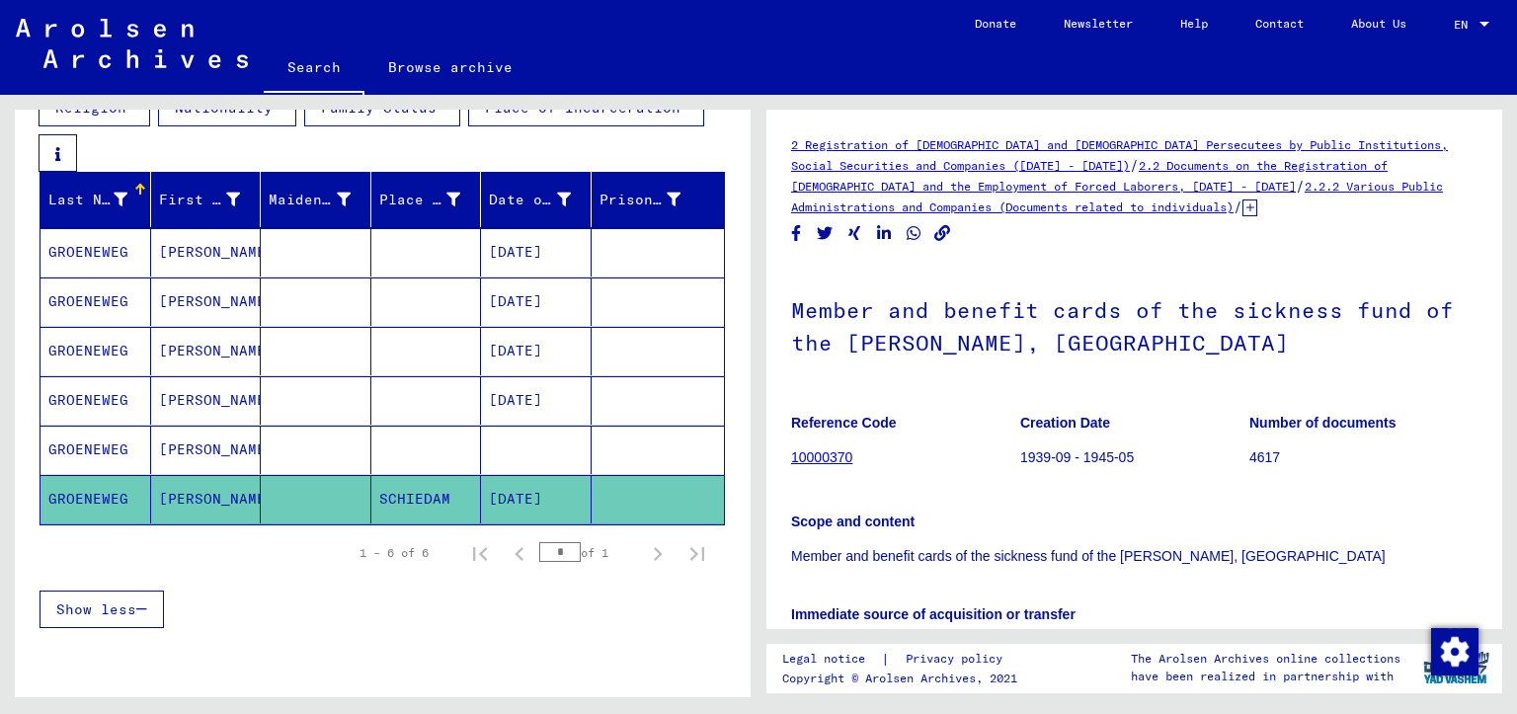
click at [430, 348] on mat-cell at bounding box center [426, 351] width 111 height 48
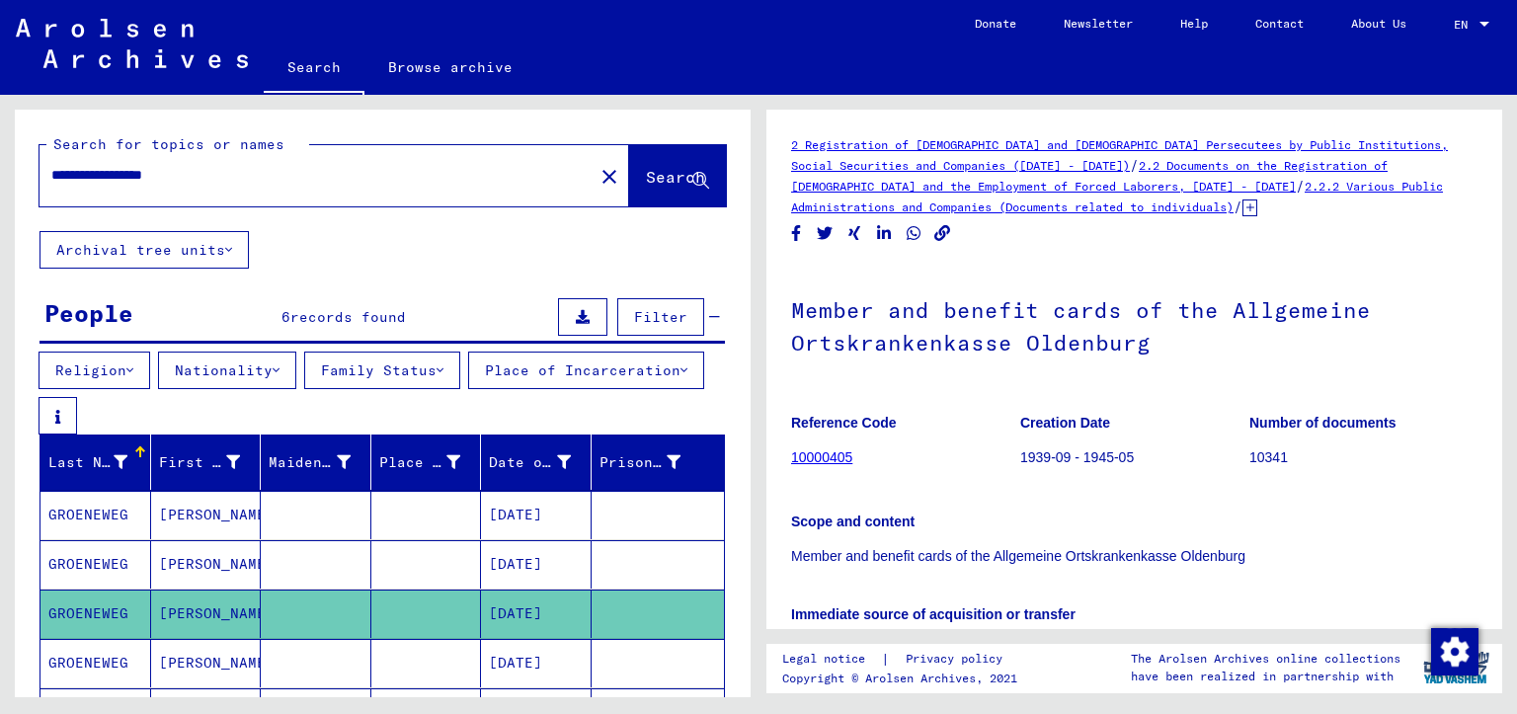
drag, startPoint x: 124, startPoint y: 171, endPoint x: 1, endPoint y: 171, distance: 123.5
click at [10, 180] on div "**********" at bounding box center [379, 396] width 759 height 602
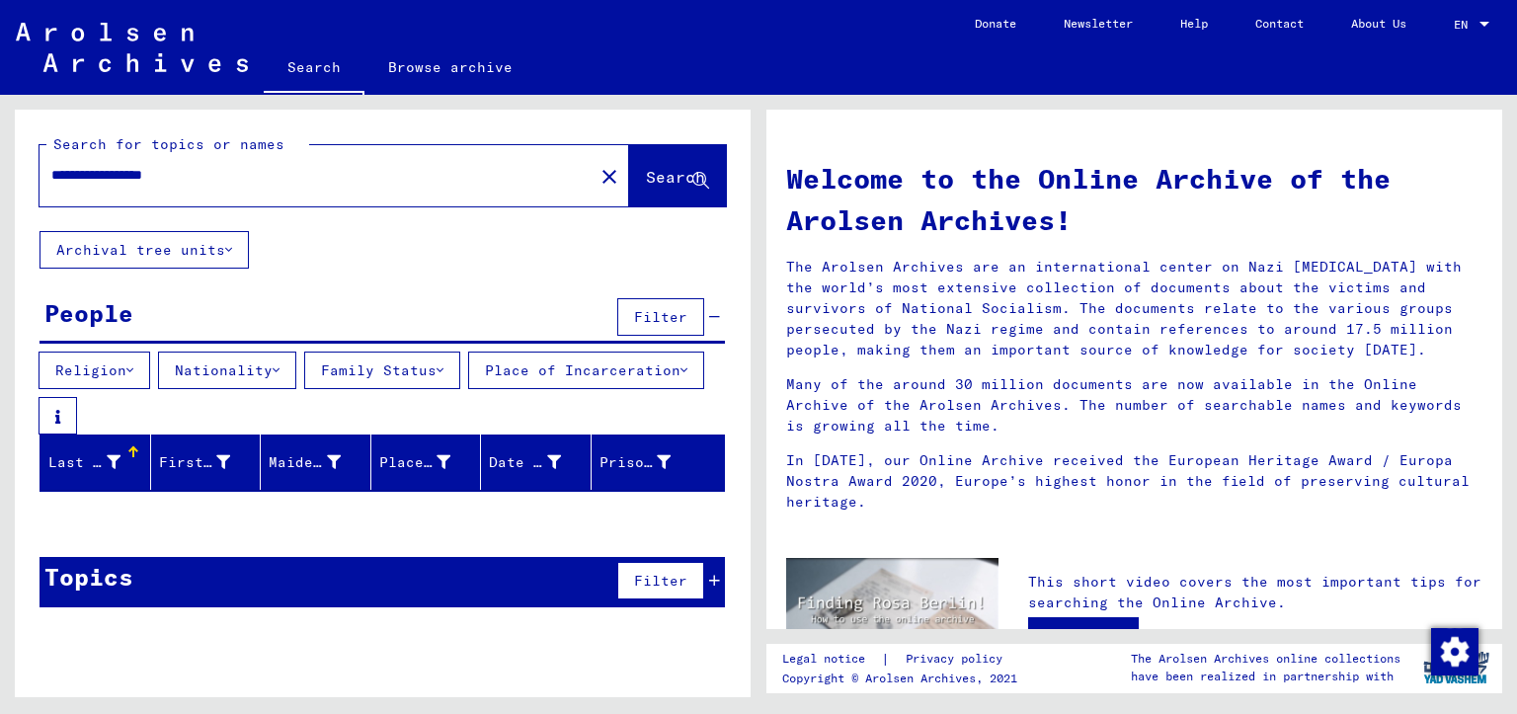
type input "**********"
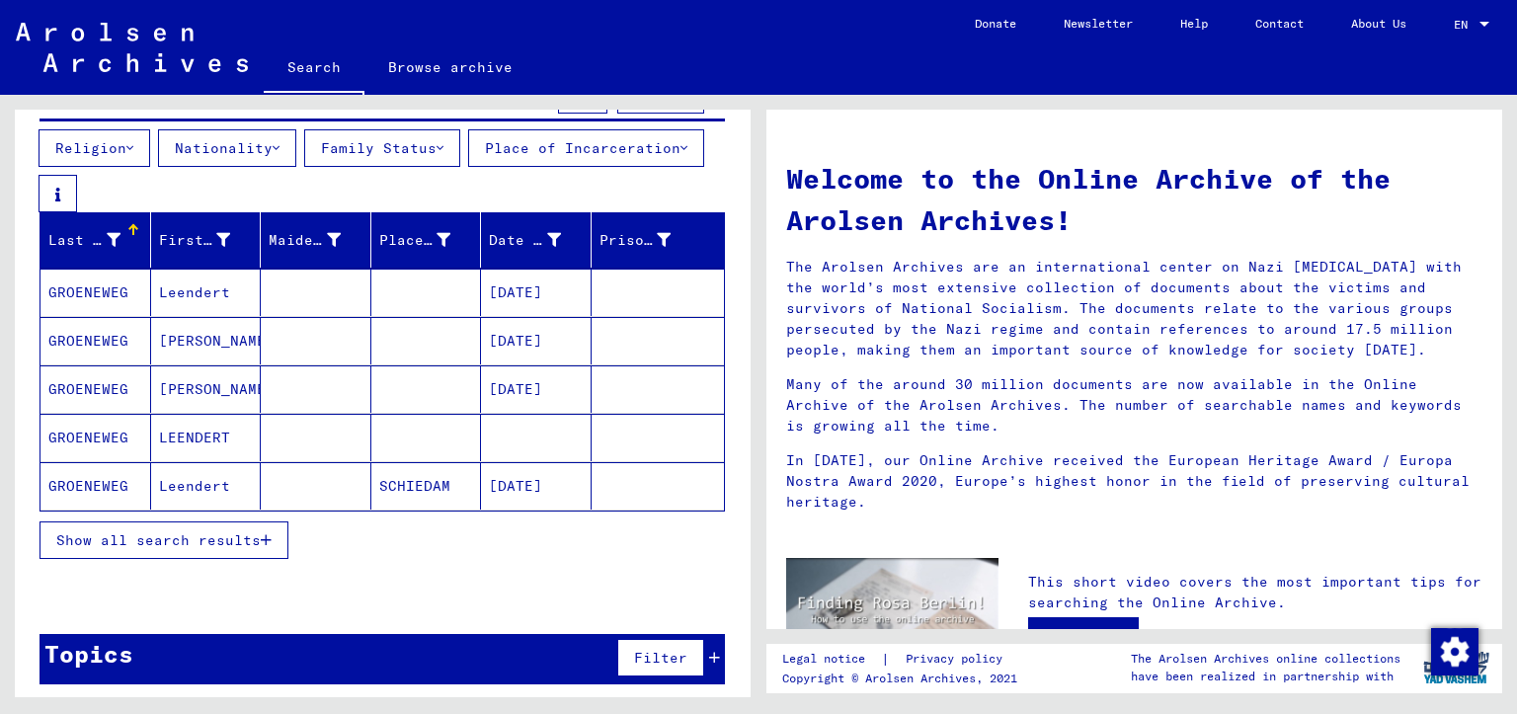
scroll to position [232, 0]
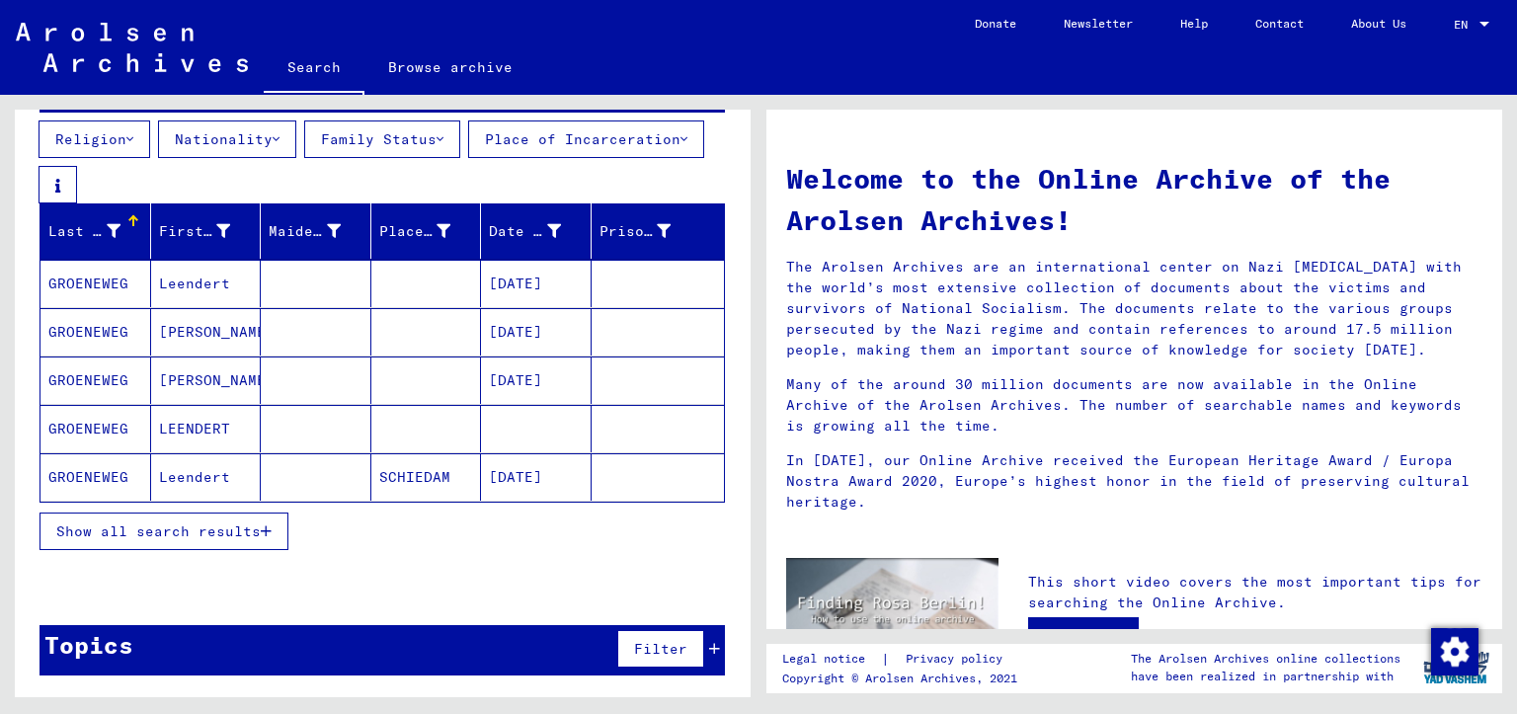
click at [209, 540] on span "Show all search results" at bounding box center [158, 531] width 204 height 18
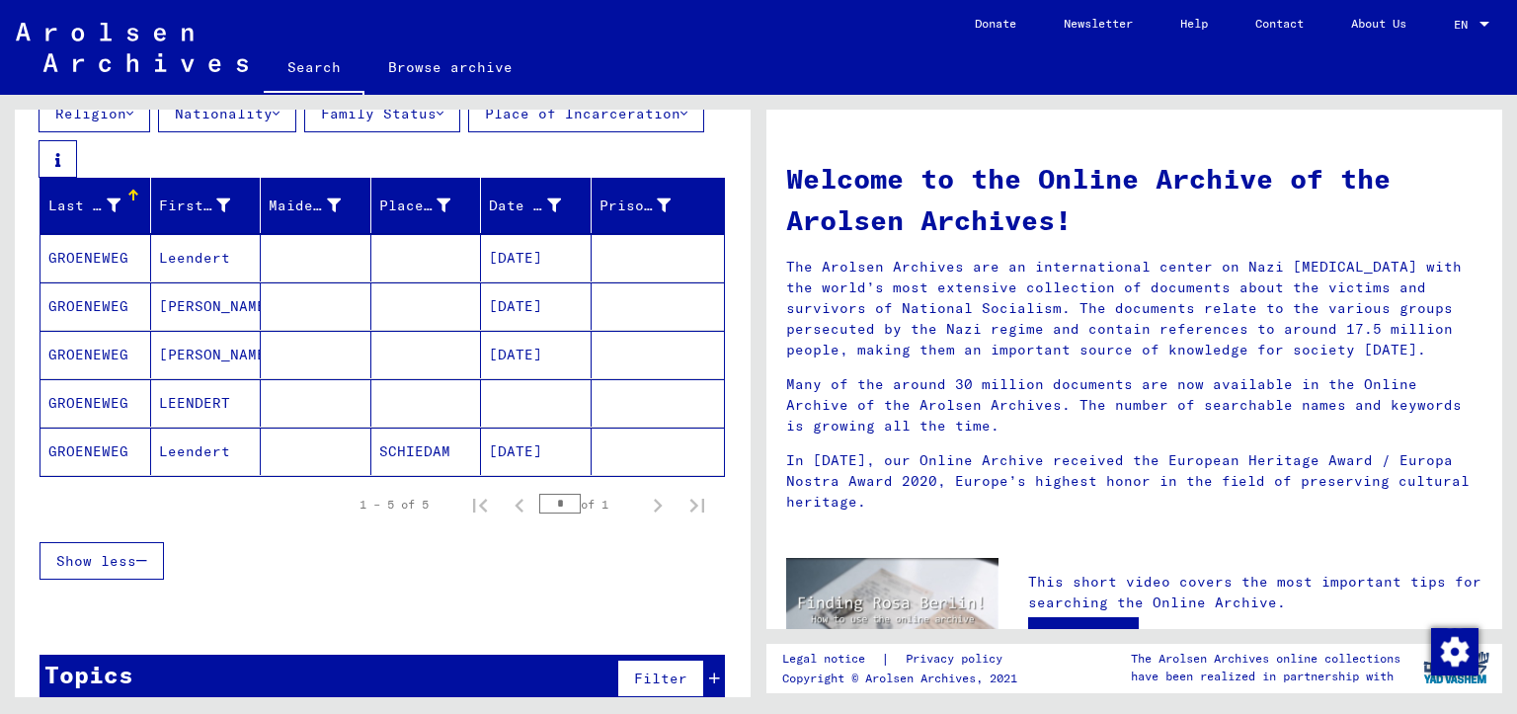
scroll to position [287, 0]
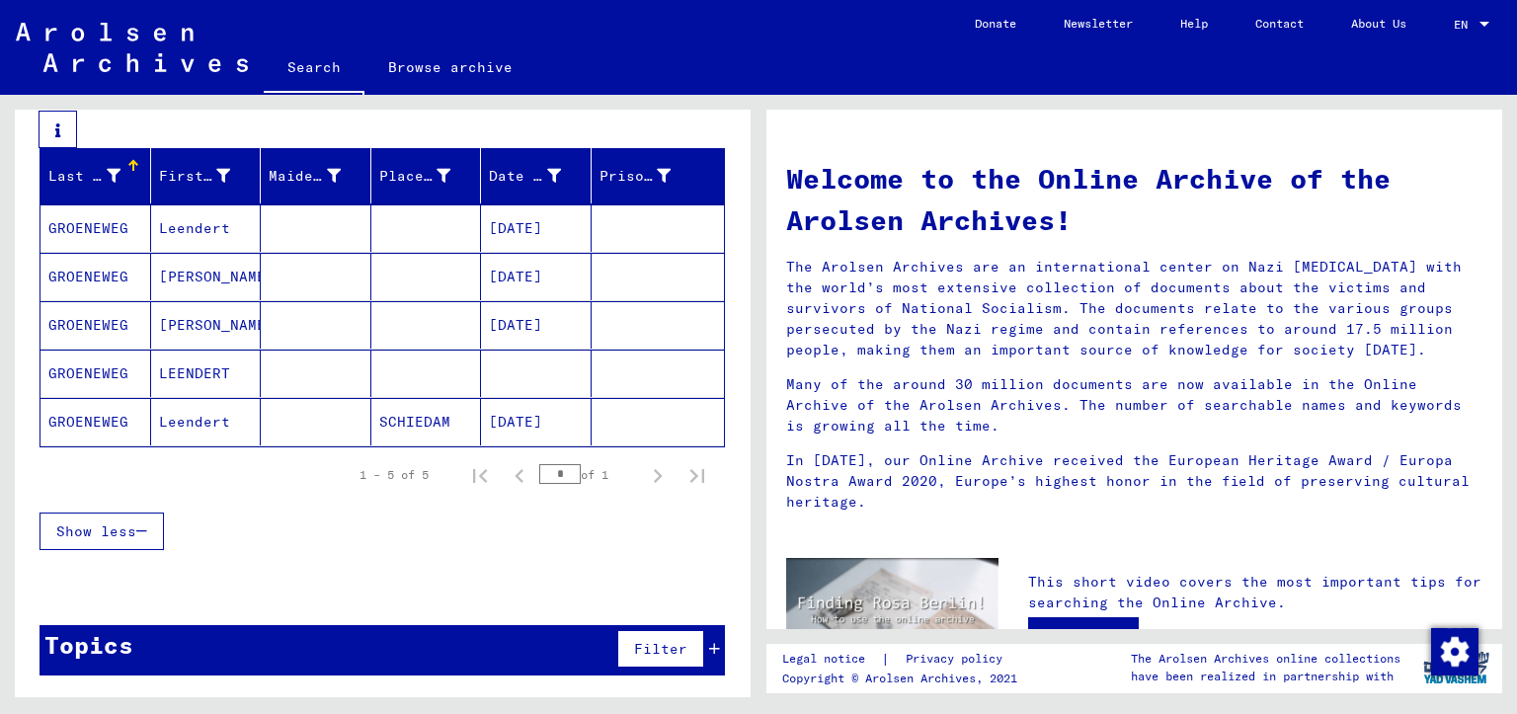
click at [645, 476] on icon "Next page" at bounding box center [658, 476] width 28 height 28
click at [143, 364] on mat-cell "GROENEWEG" at bounding box center [95, 373] width 111 height 47
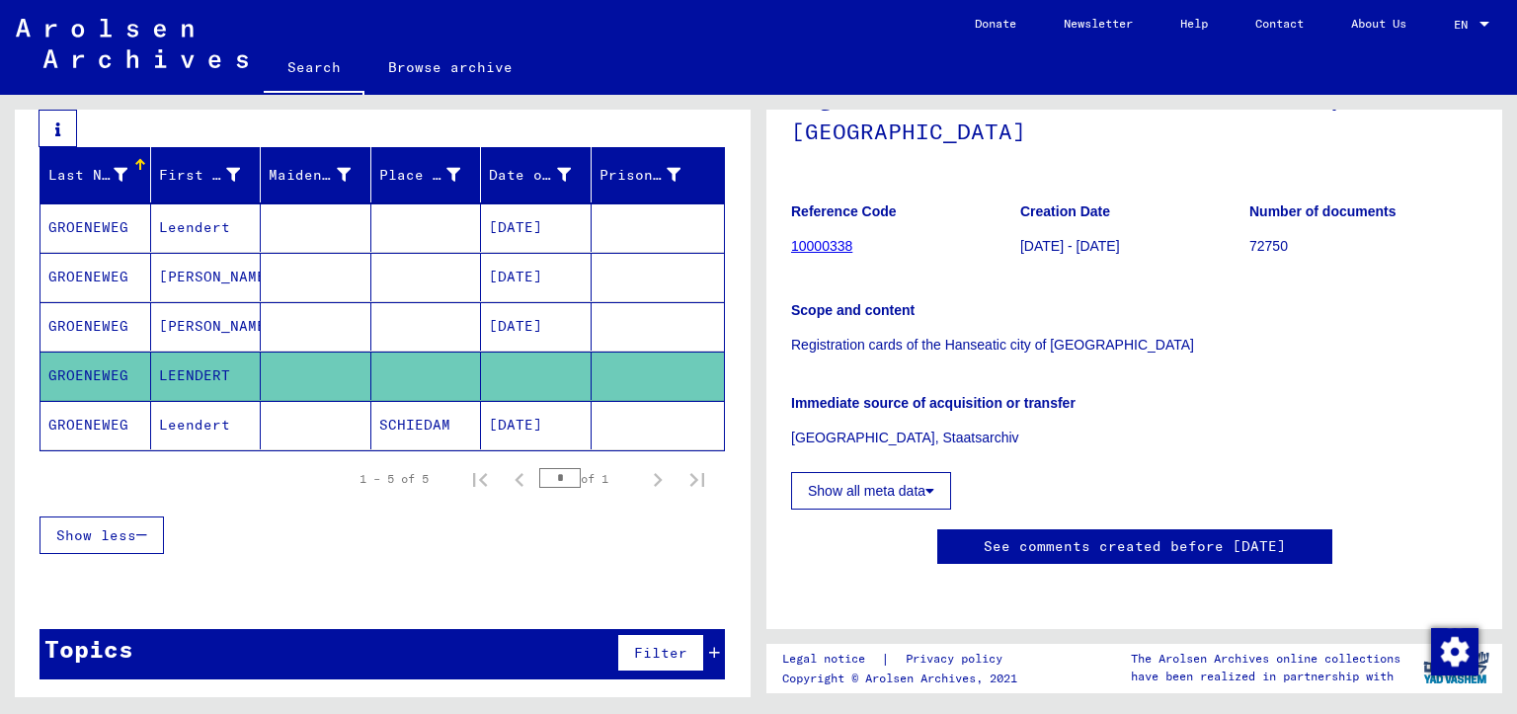
scroll to position [395, 0]
click at [929, 484] on icon at bounding box center [929, 491] width 9 height 14
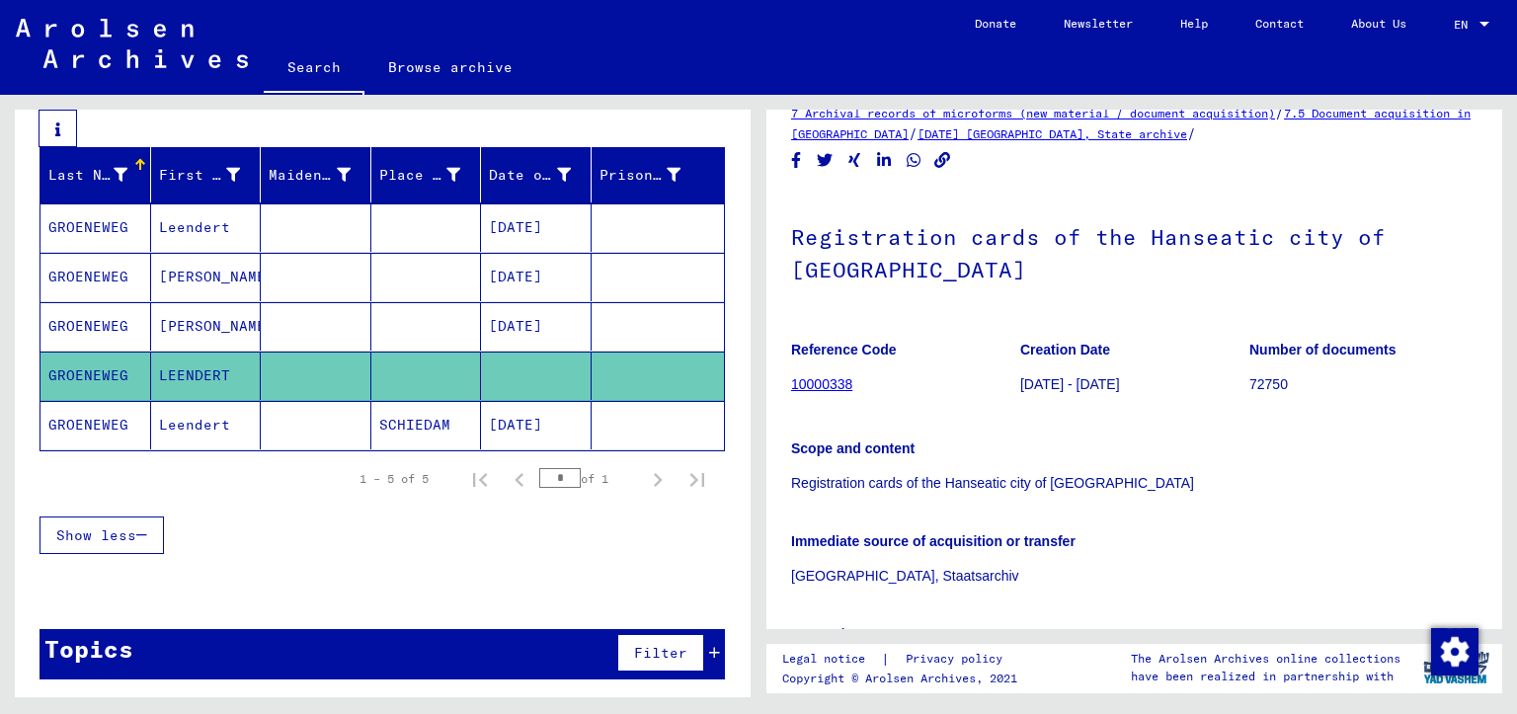
scroll to position [0, 0]
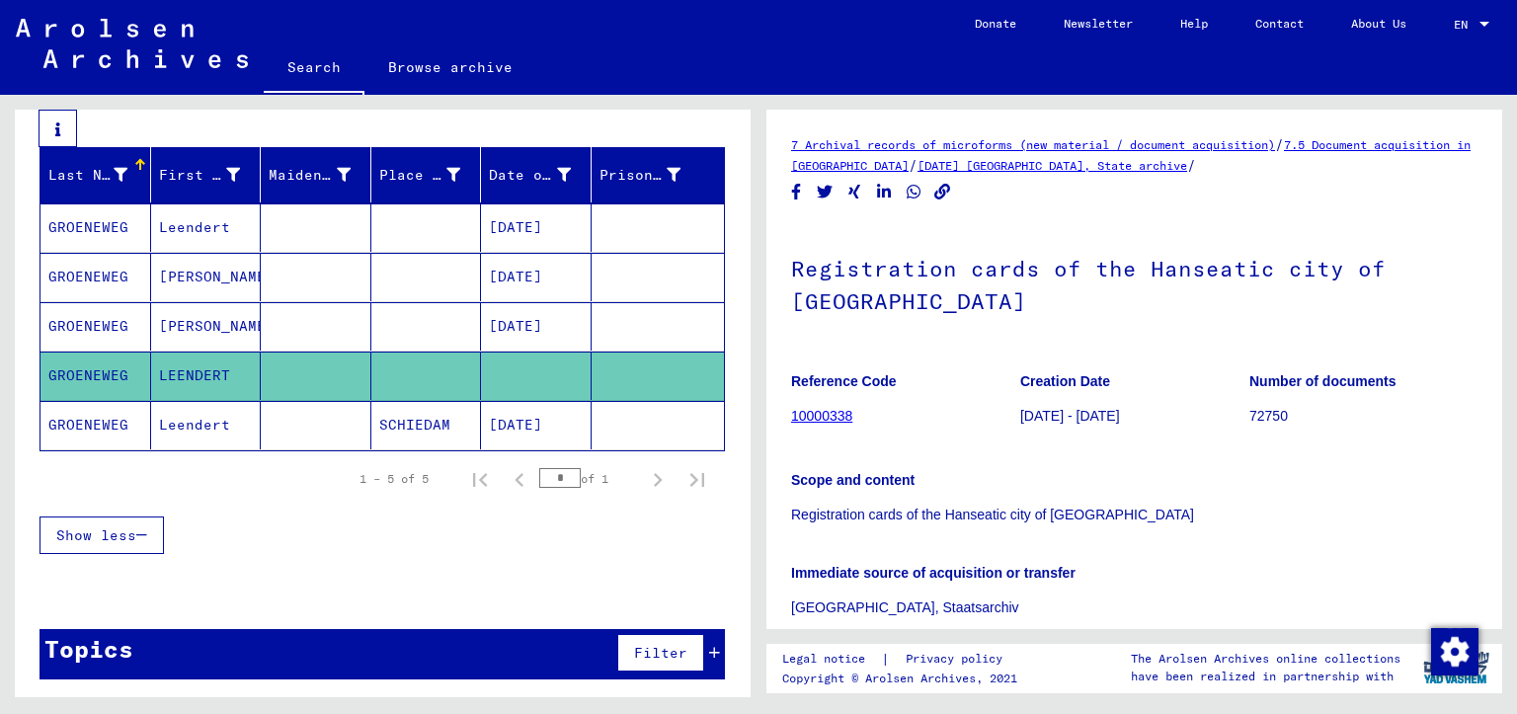
click at [466, 420] on mat-cell "SCHIEDAM" at bounding box center [426, 425] width 111 height 48
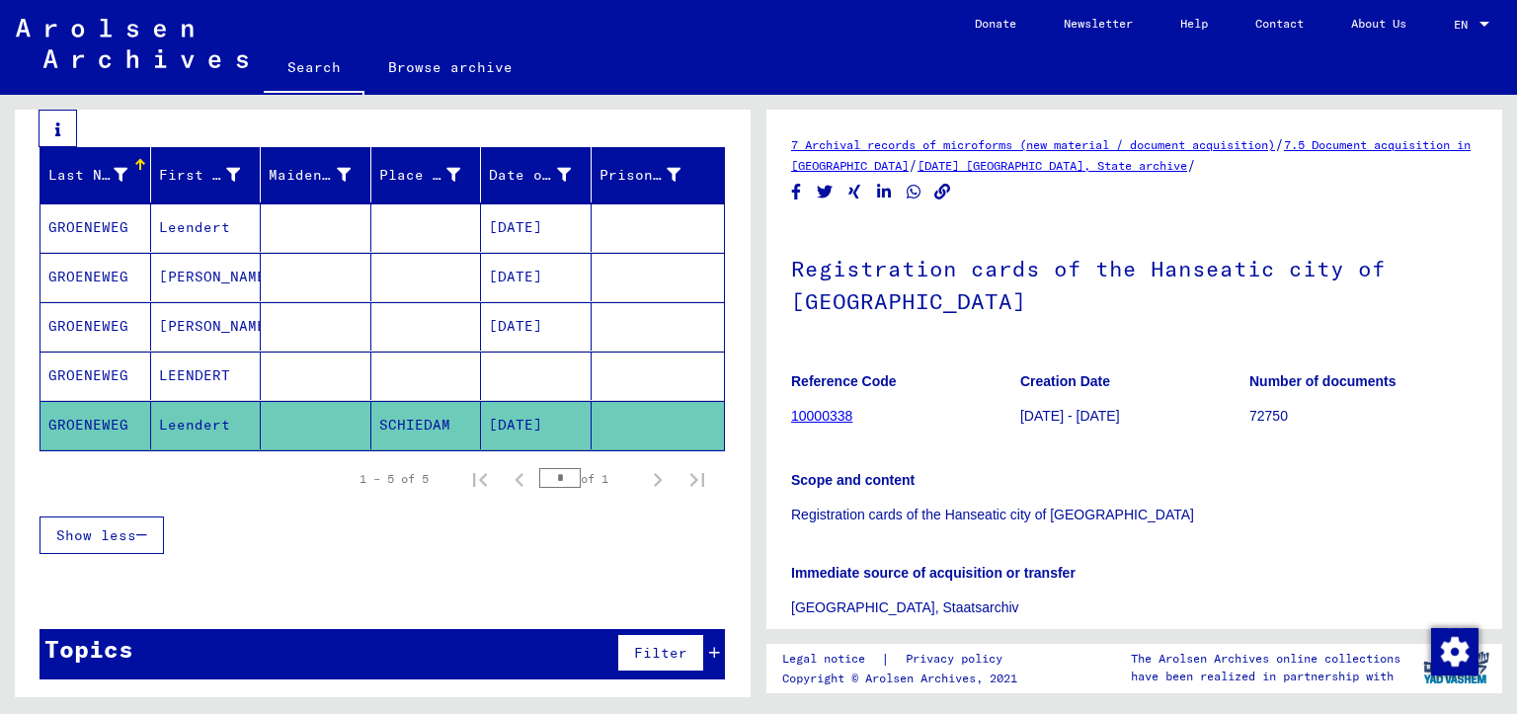
click at [466, 430] on mat-cell "SCHIEDAM" at bounding box center [426, 425] width 111 height 48
click at [834, 417] on link "10000338" at bounding box center [821, 416] width 61 height 16
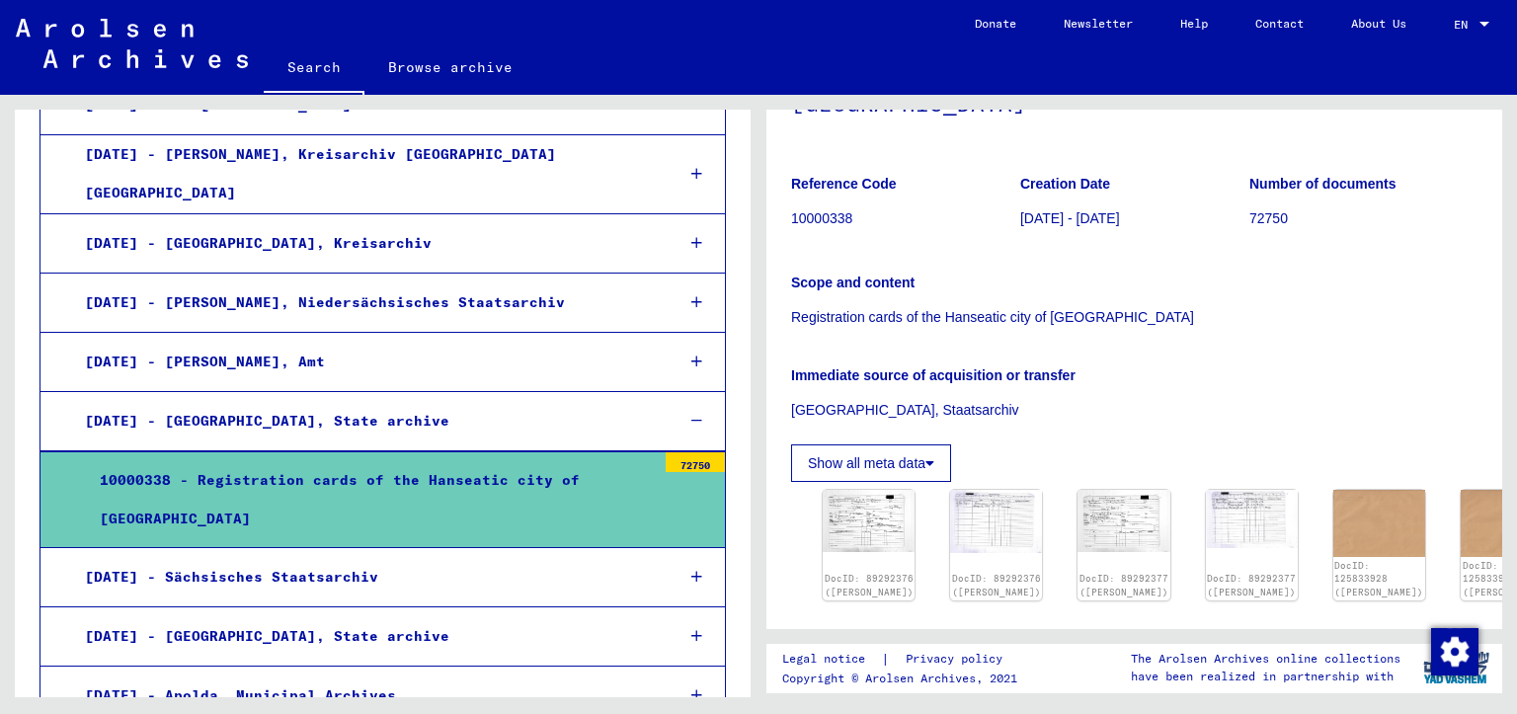
scroll to position [230, 0]
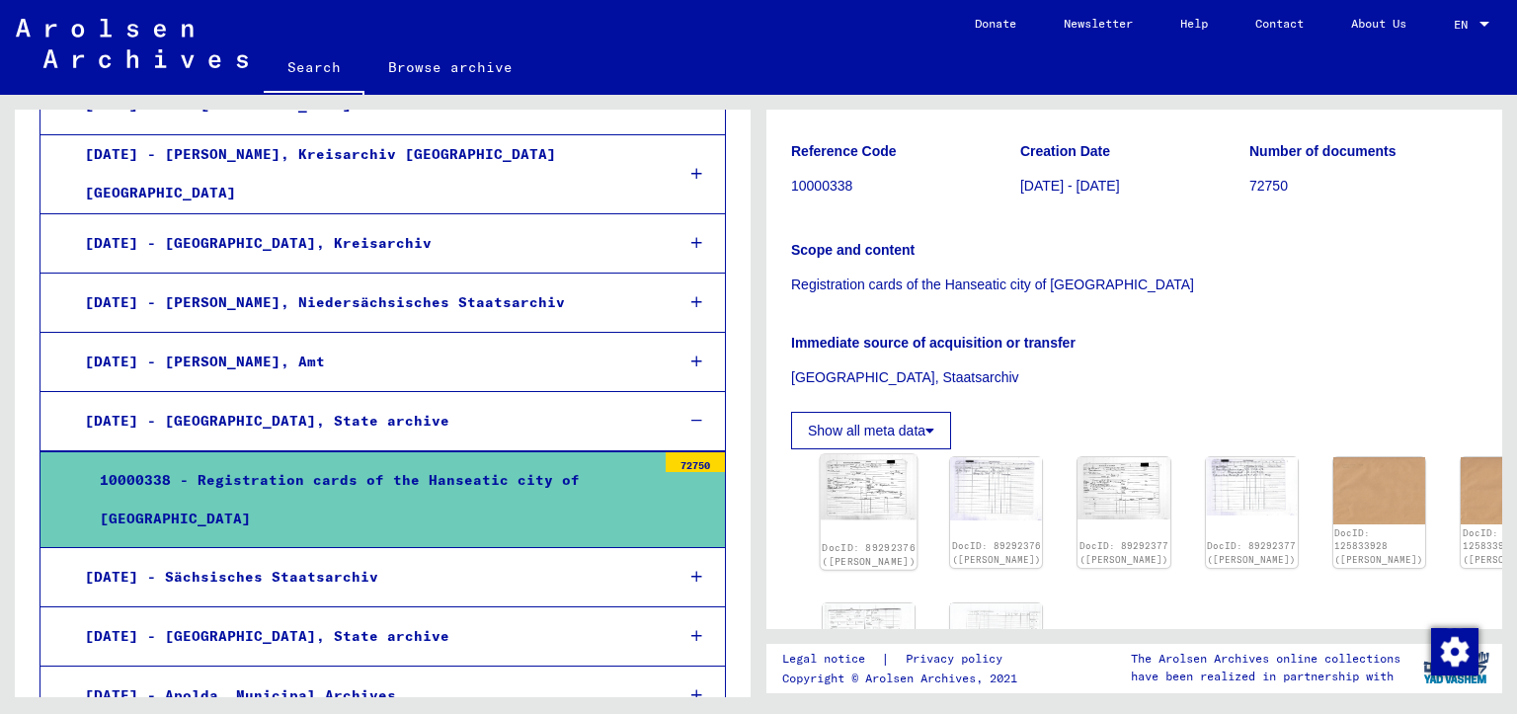
click at [873, 493] on img at bounding box center [869, 486] width 97 height 65
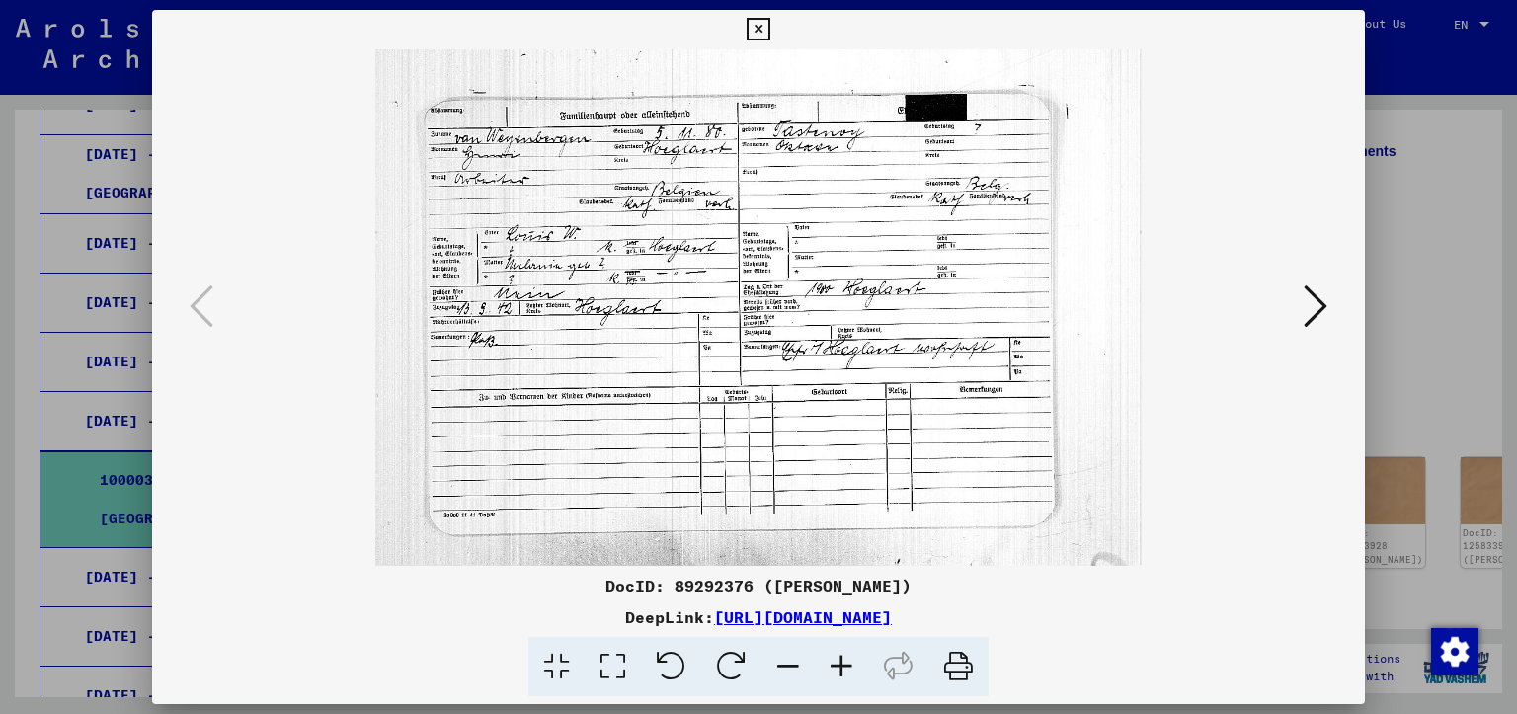
click at [1313, 310] on icon at bounding box center [1316, 305] width 24 height 47
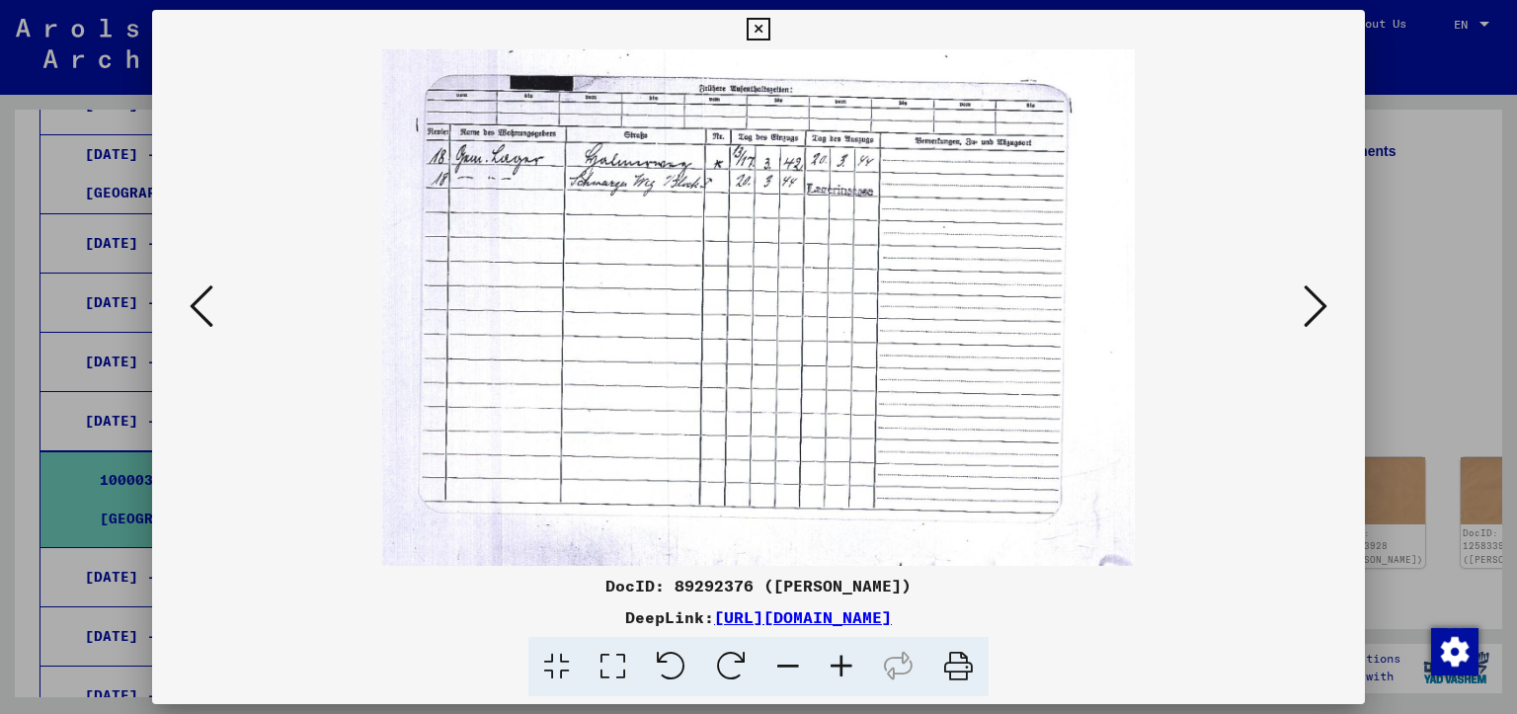
click at [1313, 310] on icon at bounding box center [1316, 305] width 24 height 47
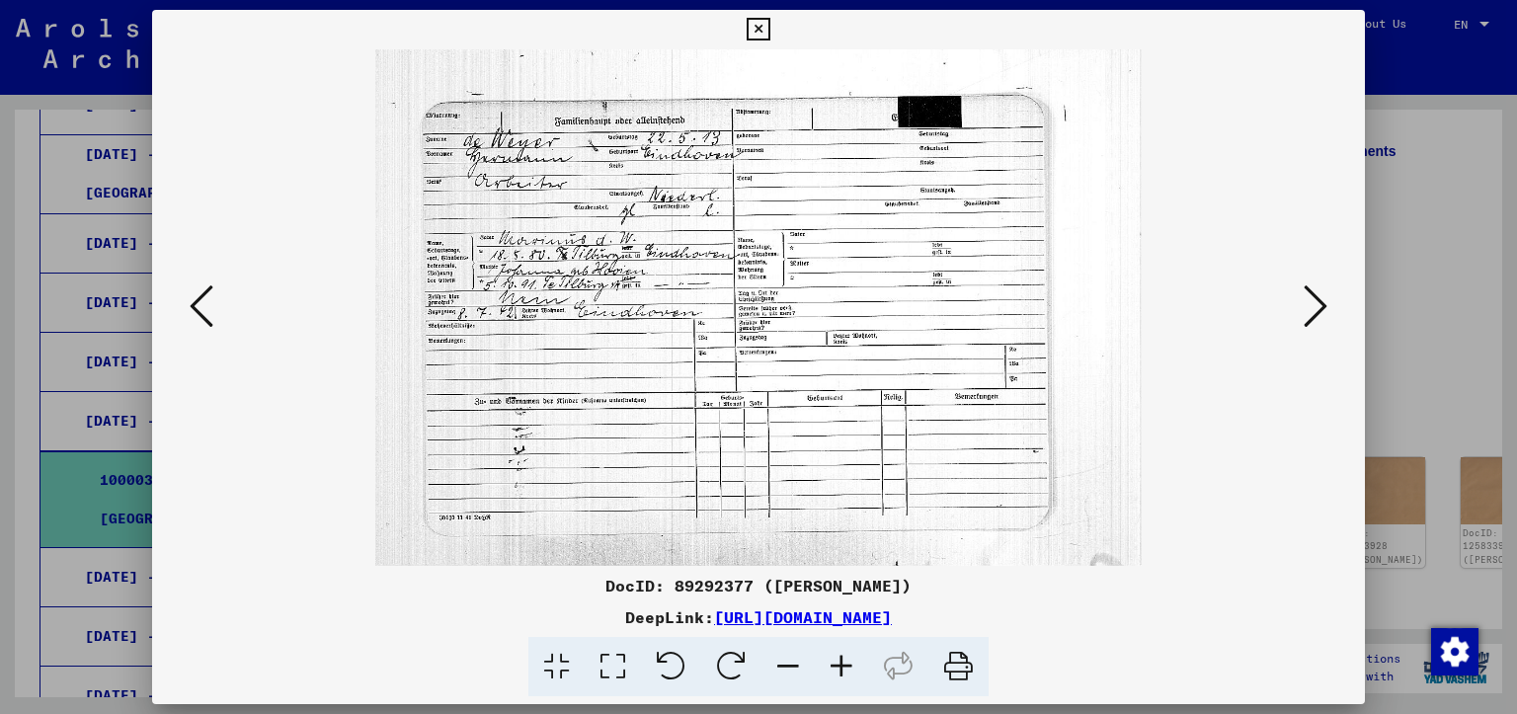
click at [1313, 309] on icon at bounding box center [1316, 305] width 24 height 47
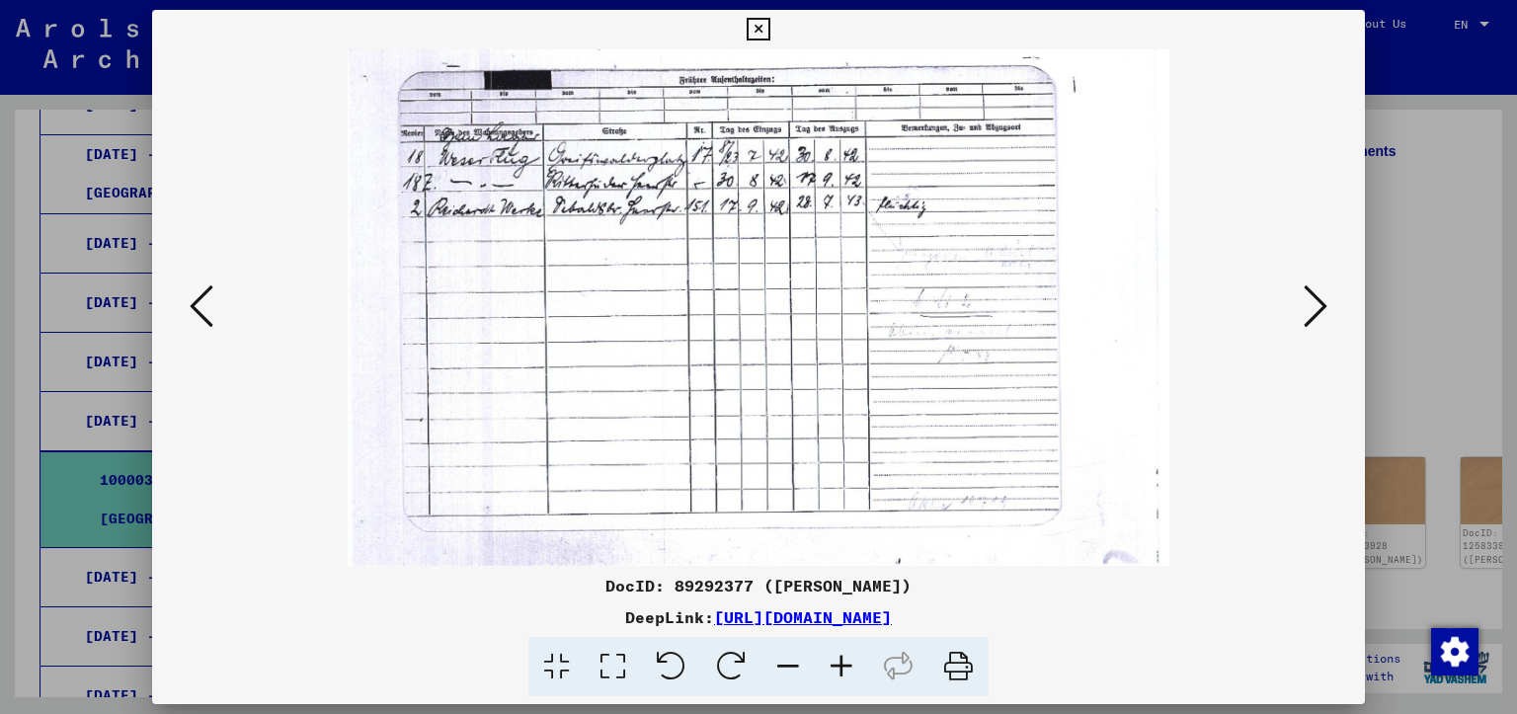
click at [1313, 309] on icon at bounding box center [1316, 305] width 24 height 47
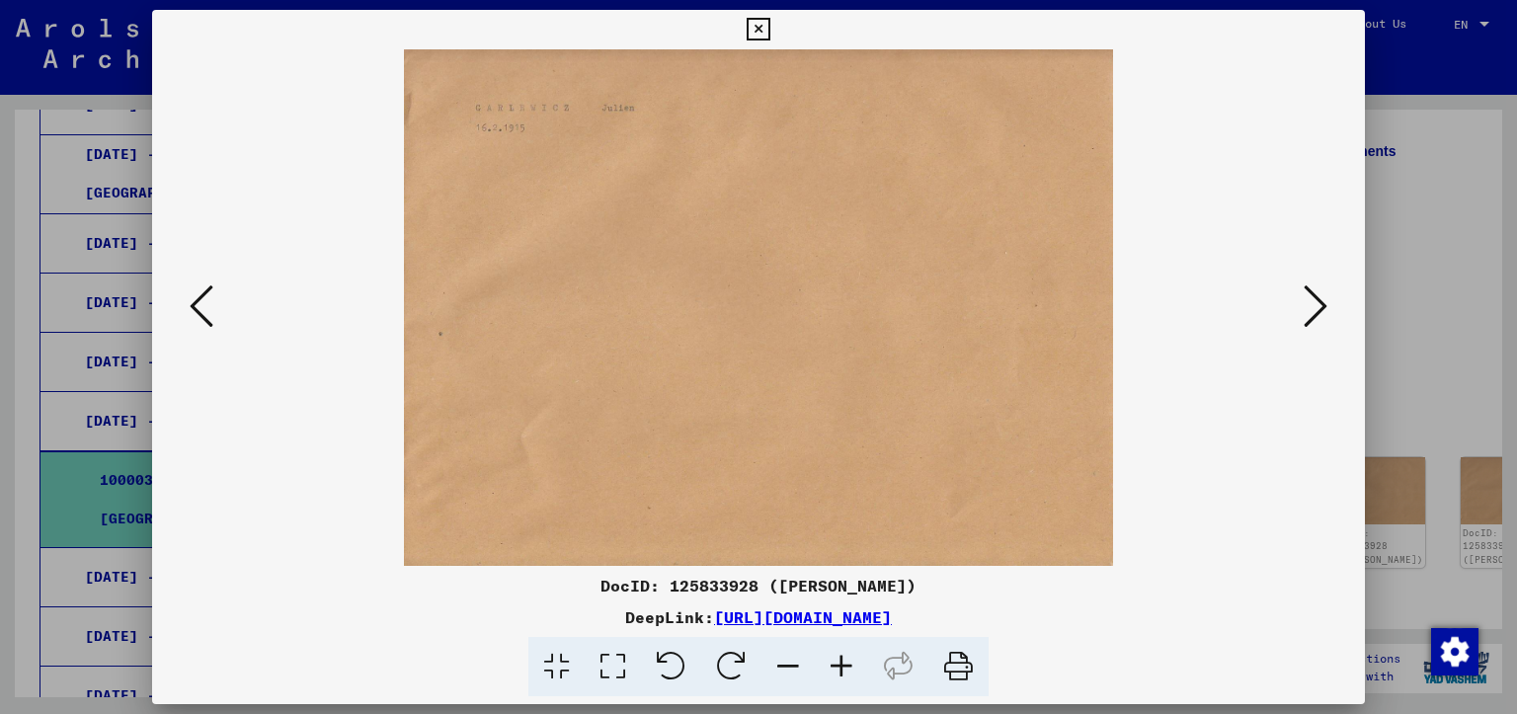
click at [1313, 308] on icon at bounding box center [1316, 305] width 24 height 47
click at [1313, 307] on icon at bounding box center [1316, 305] width 24 height 47
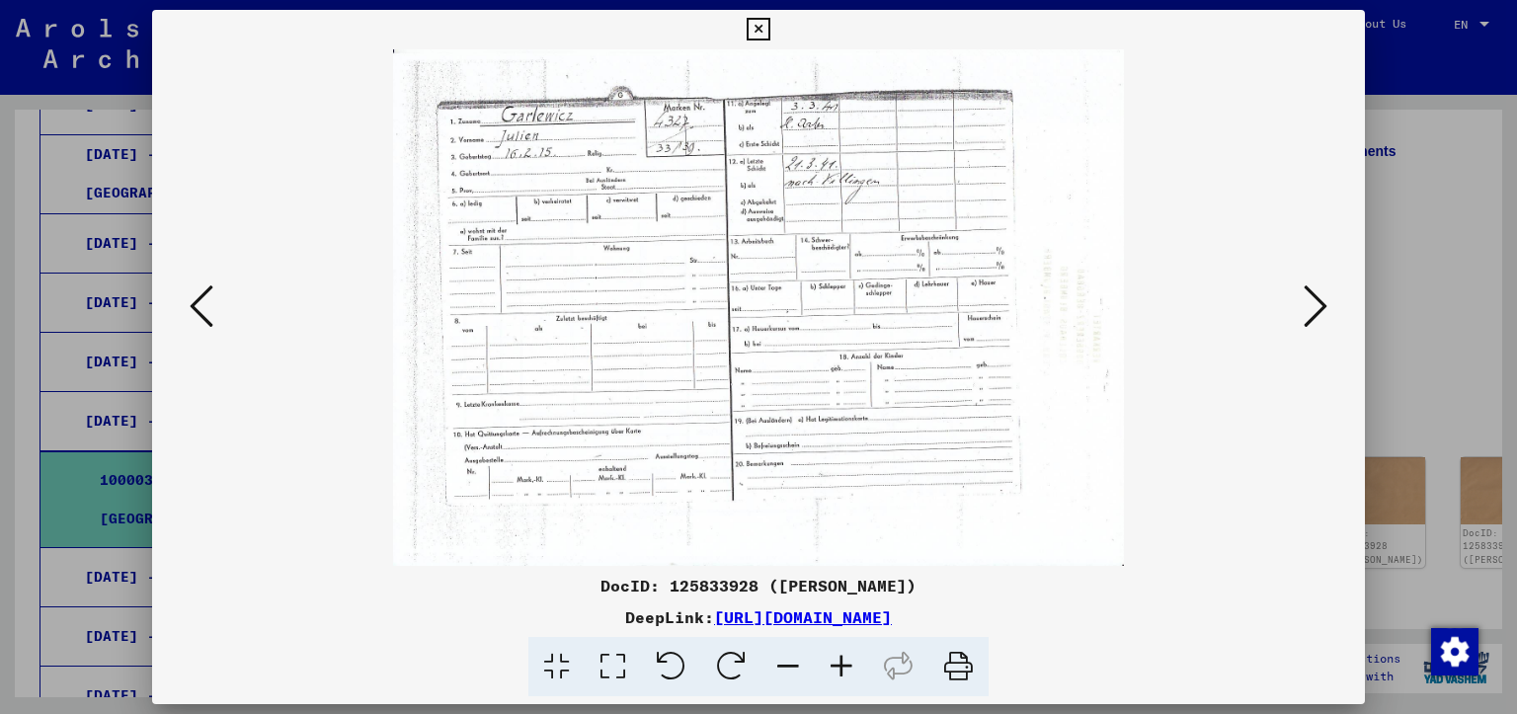
click at [1313, 306] on icon at bounding box center [1316, 305] width 24 height 47
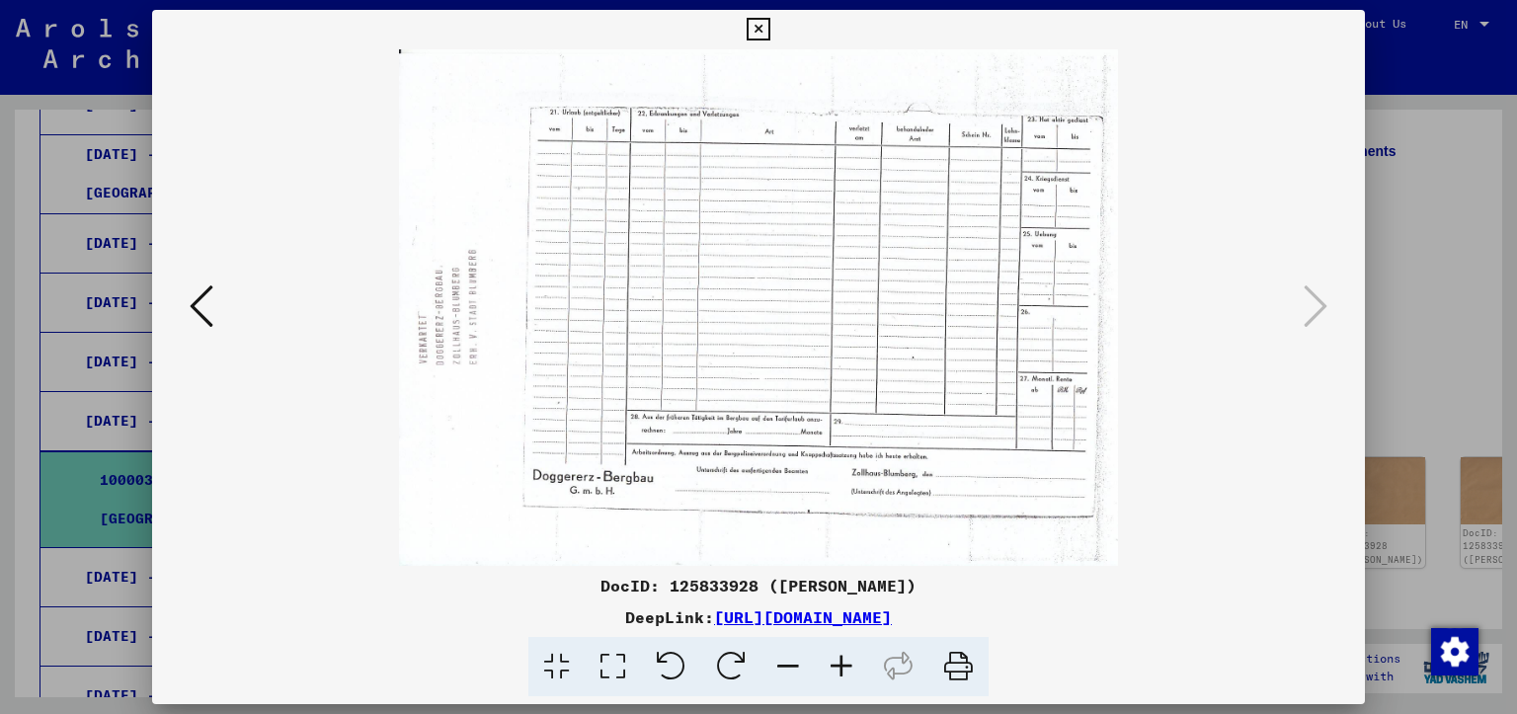
click at [1314, 303] on icon at bounding box center [1316, 305] width 24 height 47
click at [1335, 299] on div at bounding box center [759, 307] width 1214 height 517
click at [769, 24] on icon at bounding box center [758, 30] width 23 height 24
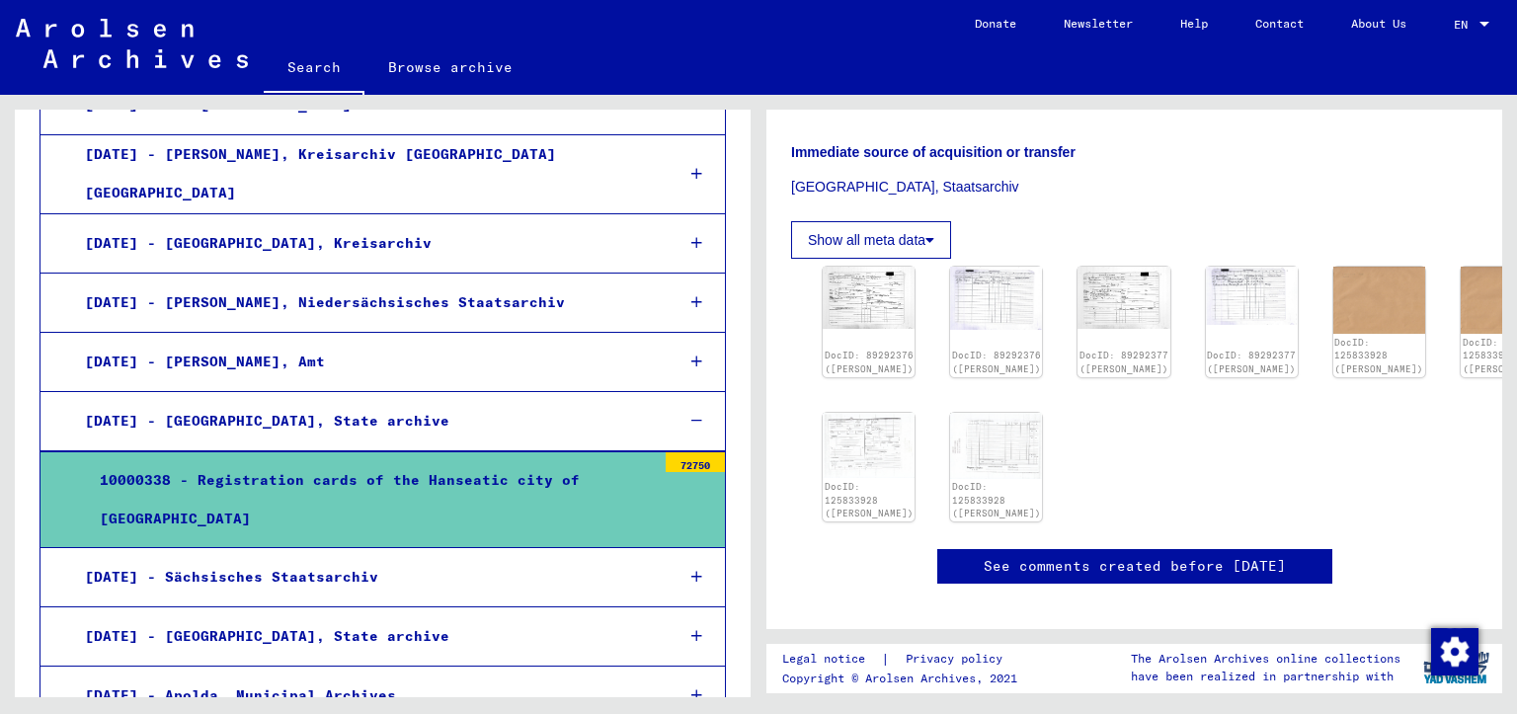
scroll to position [494, 0]
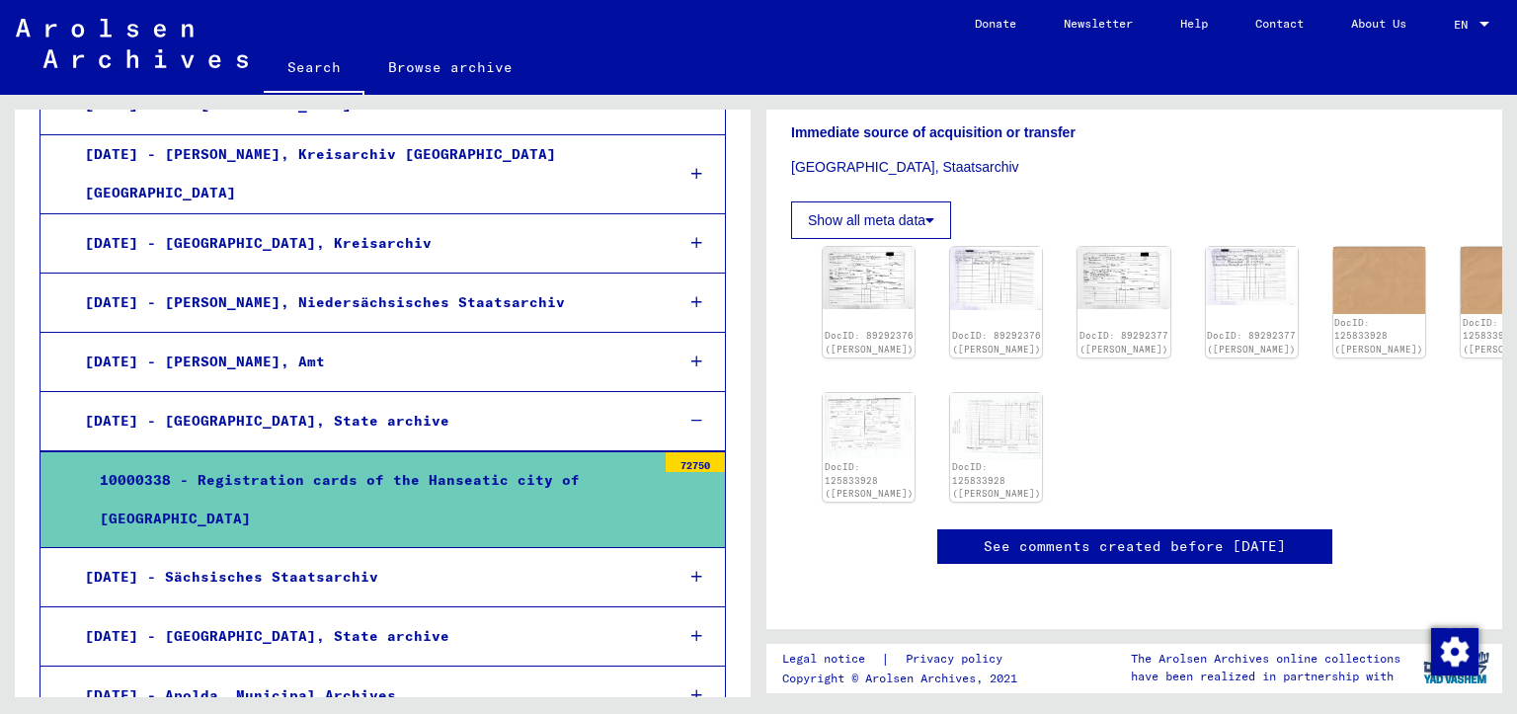
click at [160, 49] on img at bounding box center [132, 43] width 232 height 49
